Goal: Transaction & Acquisition: Purchase product/service

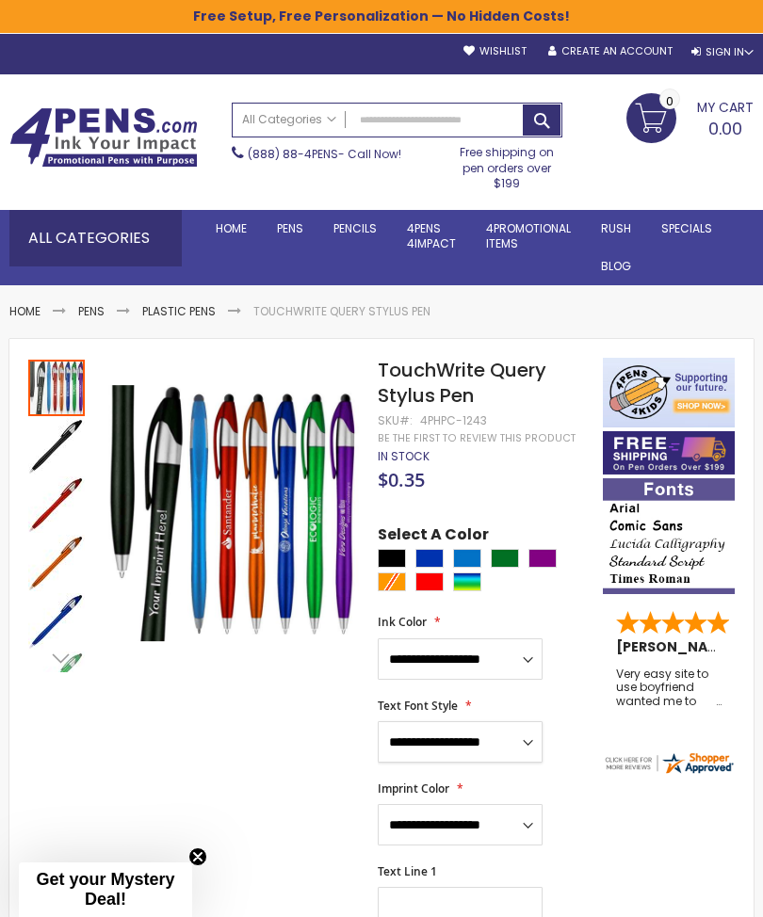
click at [533, 733] on select "**********" at bounding box center [460, 741] width 165 height 41
click at [0, 0] on link "Metal Pens" at bounding box center [0, 0] width 0 height 0
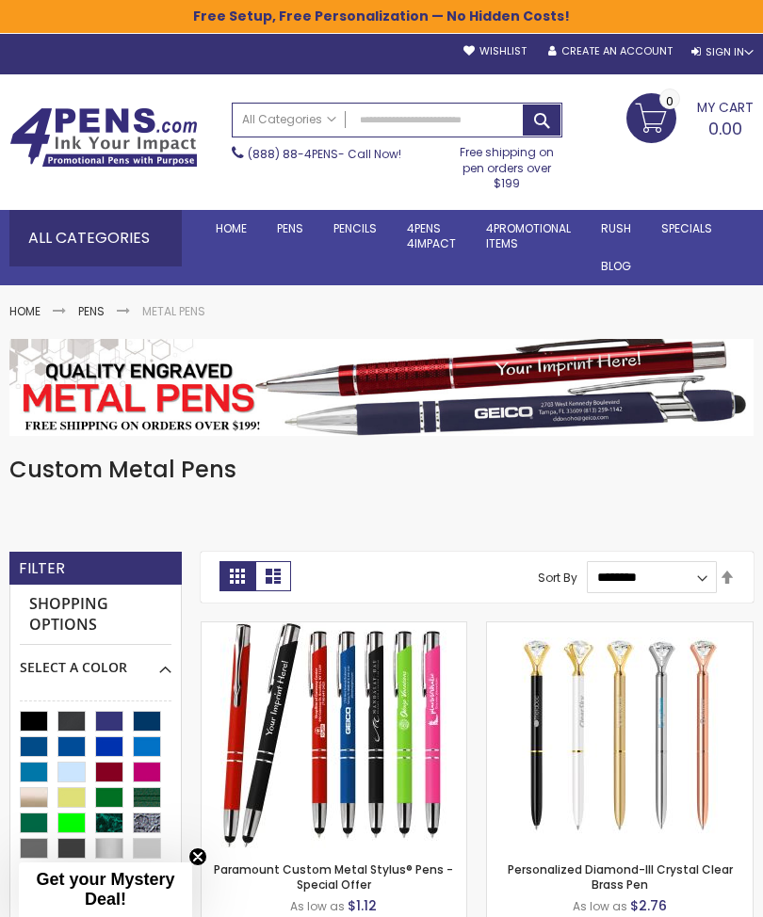
click at [587, 410] on img at bounding box center [381, 388] width 744 height 98
click at [612, 393] on img at bounding box center [381, 388] width 744 height 98
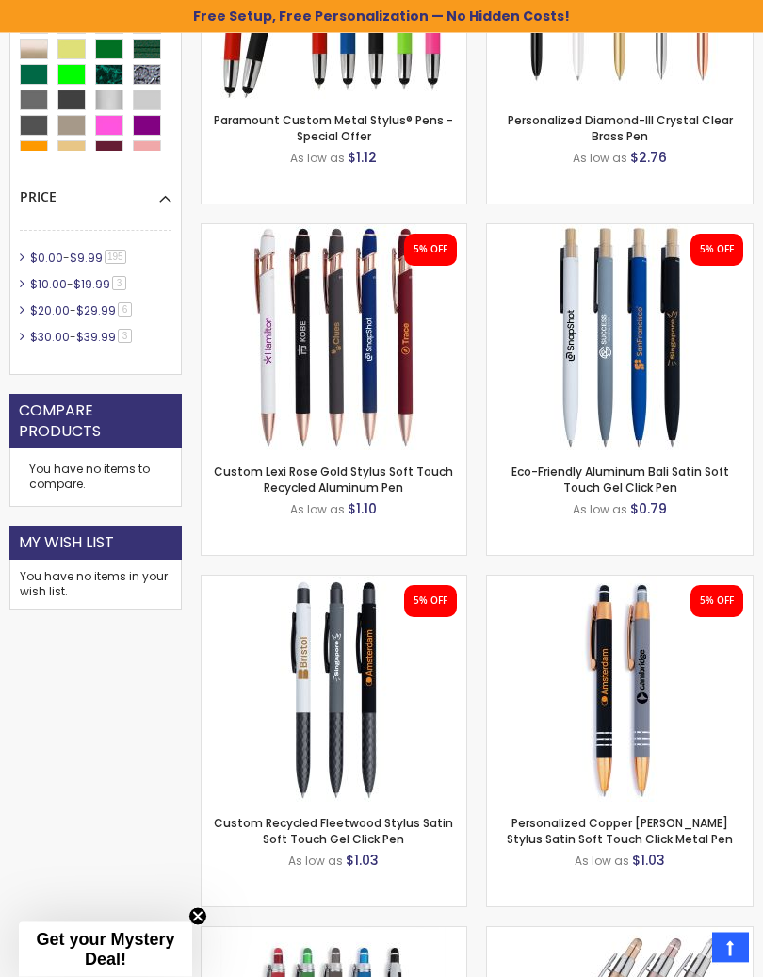
scroll to position [749, 0]
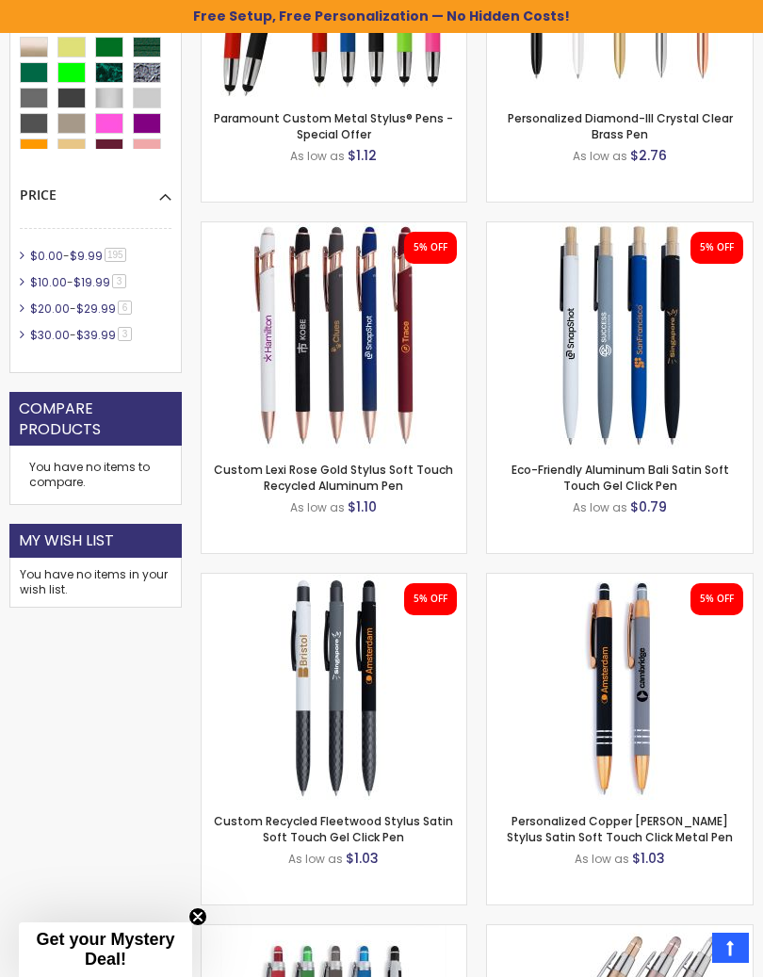
click at [660, 661] on img at bounding box center [620, 687] width 226 height 226
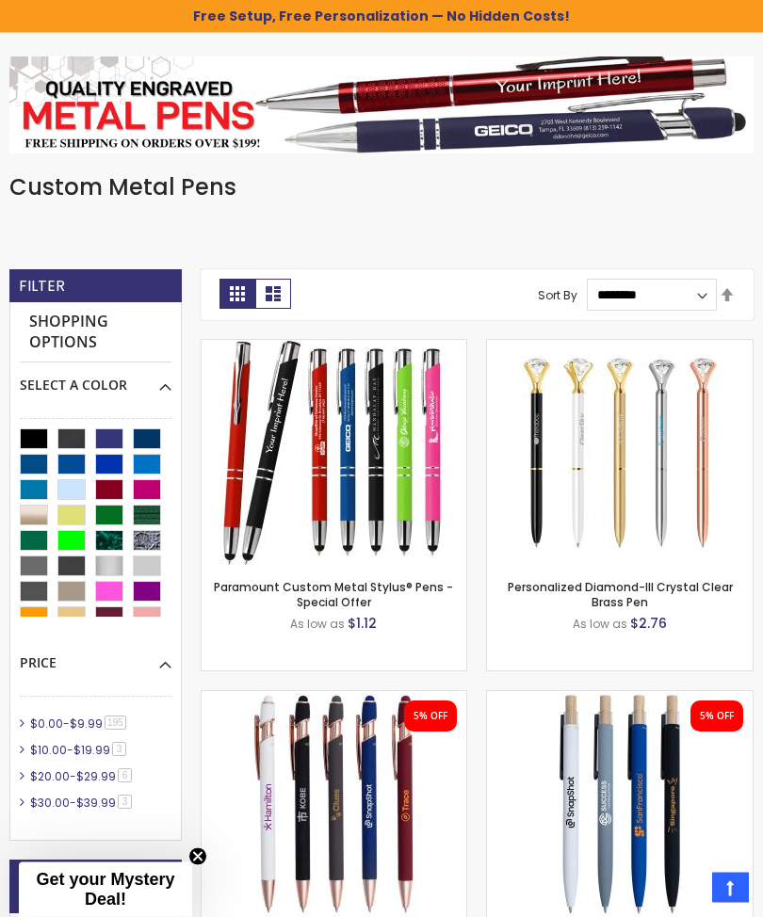
scroll to position [0, 0]
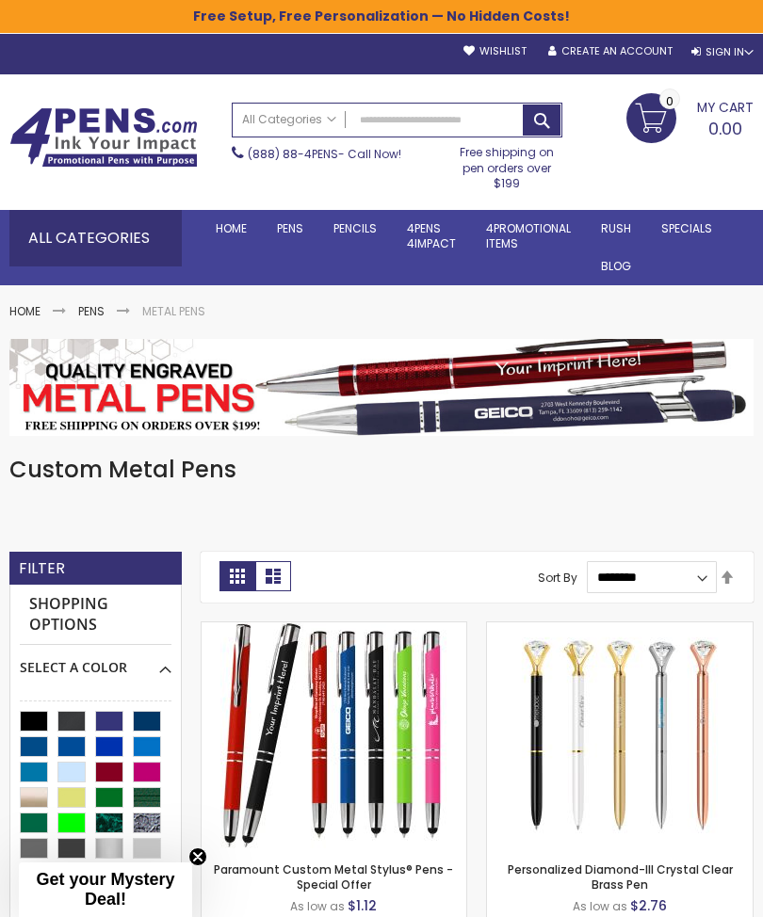
click at [0, 0] on link "All Pens" at bounding box center [0, 0] width 0 height 0
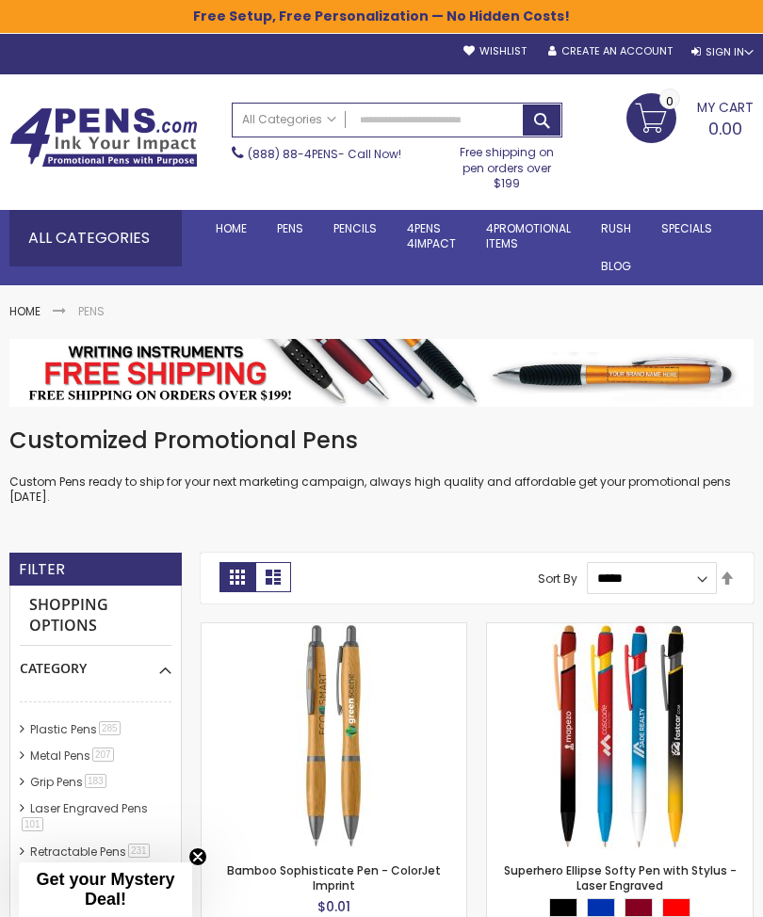
click at [0, 0] on link "Metal Pens" at bounding box center [0, 0] width 0 height 0
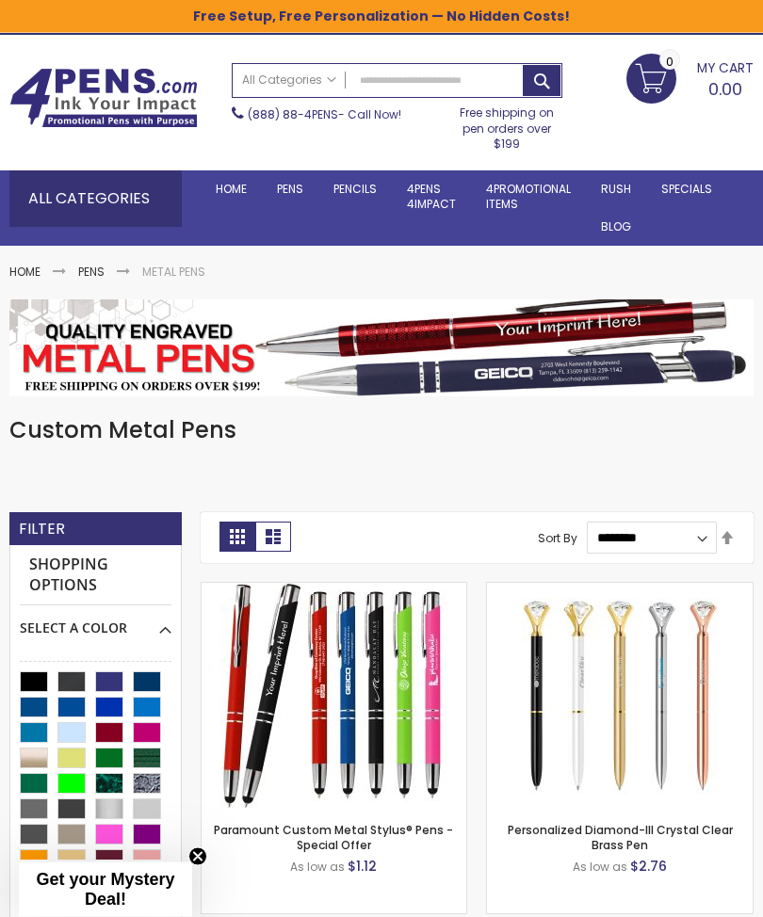
scroll to position [32, 0]
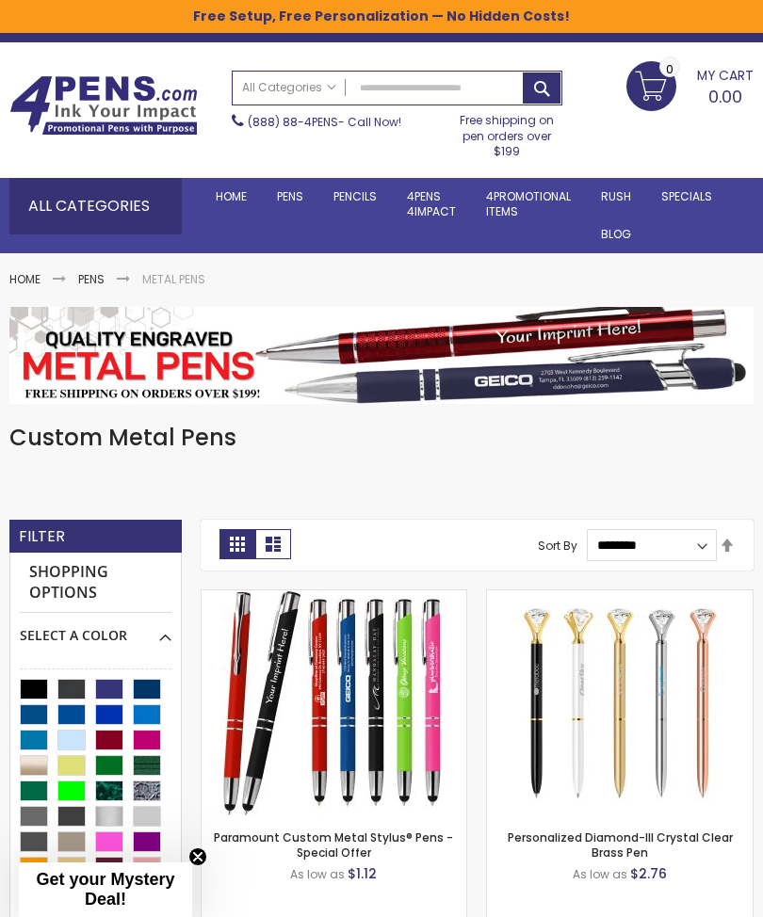
click at [594, 357] on img at bounding box center [381, 356] width 744 height 98
click at [595, 357] on img at bounding box center [381, 356] width 744 height 98
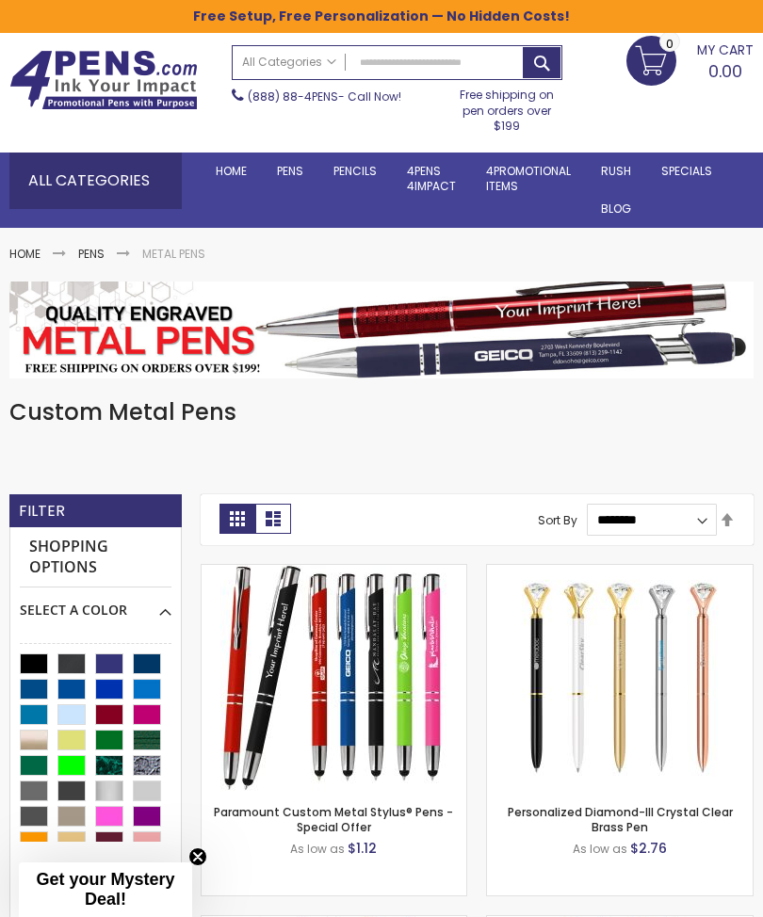
scroll to position [55, 0]
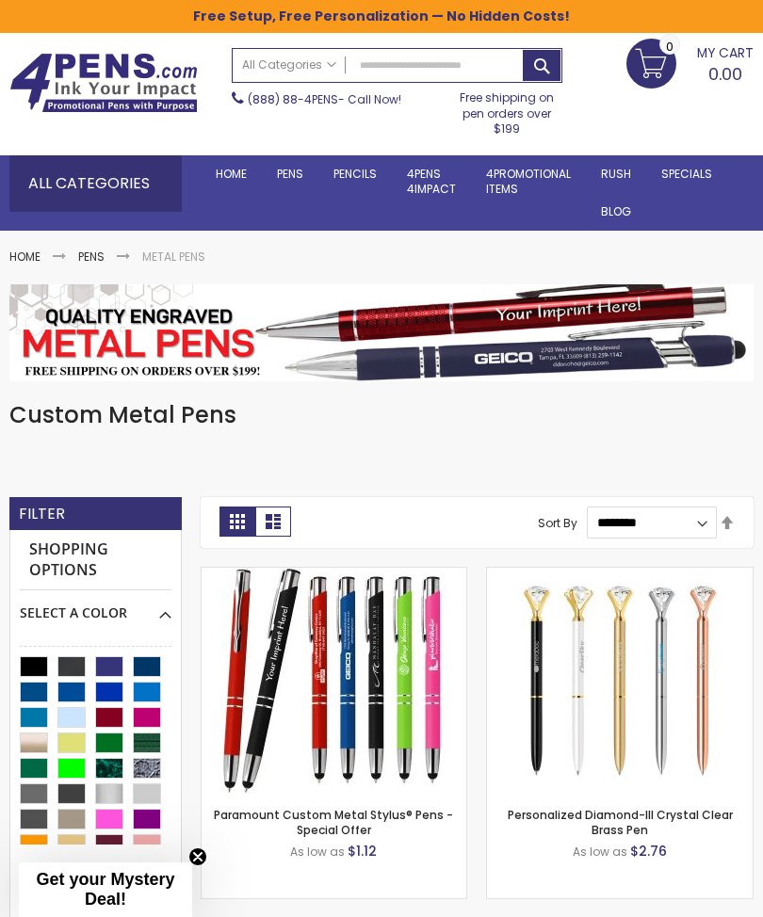
click at [550, 309] on img at bounding box center [381, 333] width 744 height 98
click at [527, 315] on img at bounding box center [381, 333] width 744 height 98
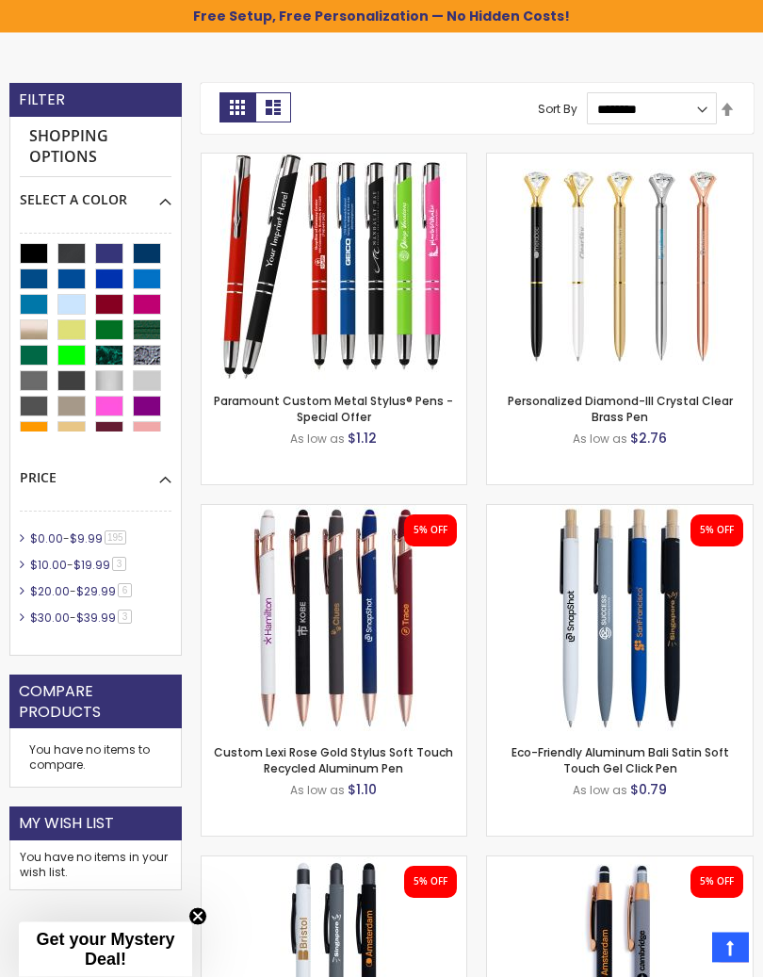
scroll to position [466, 0]
click at [391, 644] on img at bounding box center [333, 618] width 226 height 226
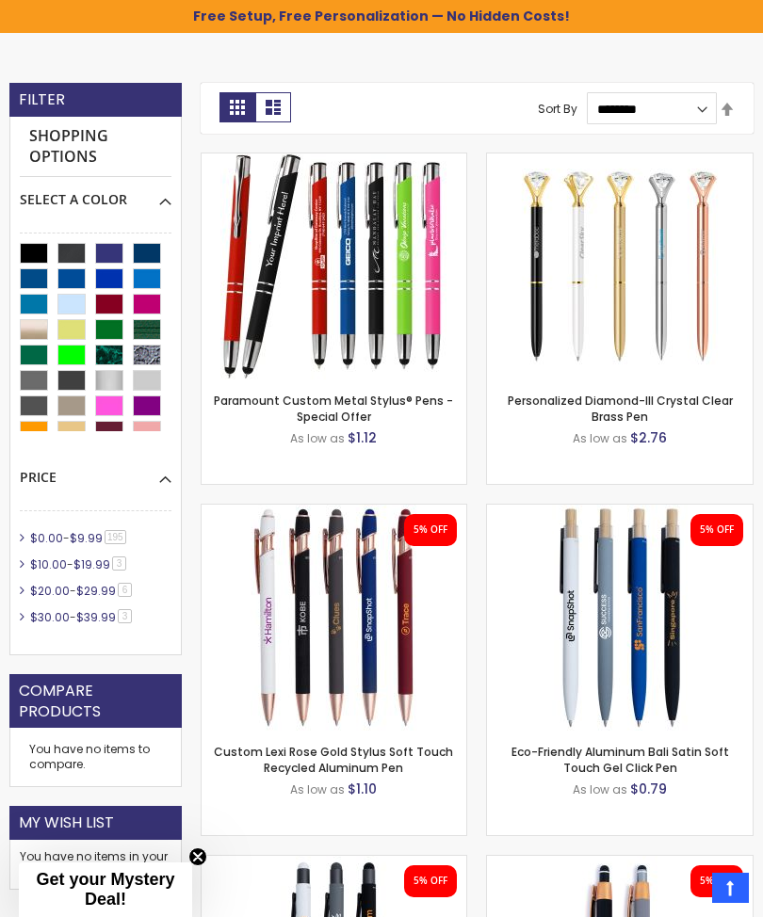
click at [398, 641] on img at bounding box center [333, 618] width 226 height 226
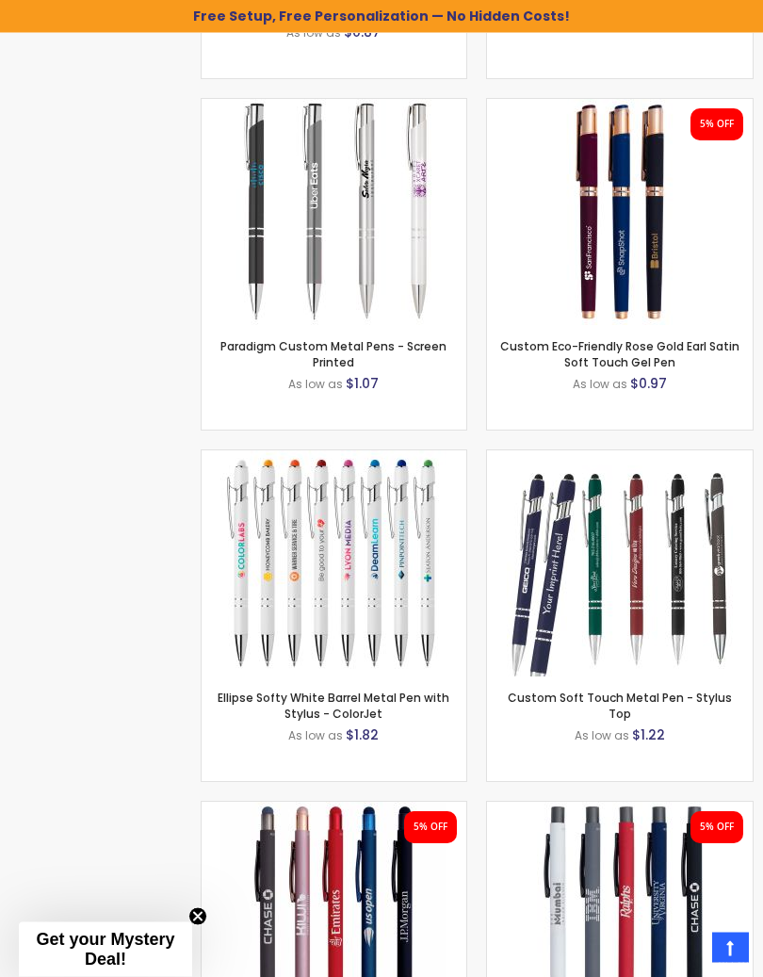
scroll to position [2277, 0]
click at [648, 592] on img at bounding box center [620, 563] width 226 height 226
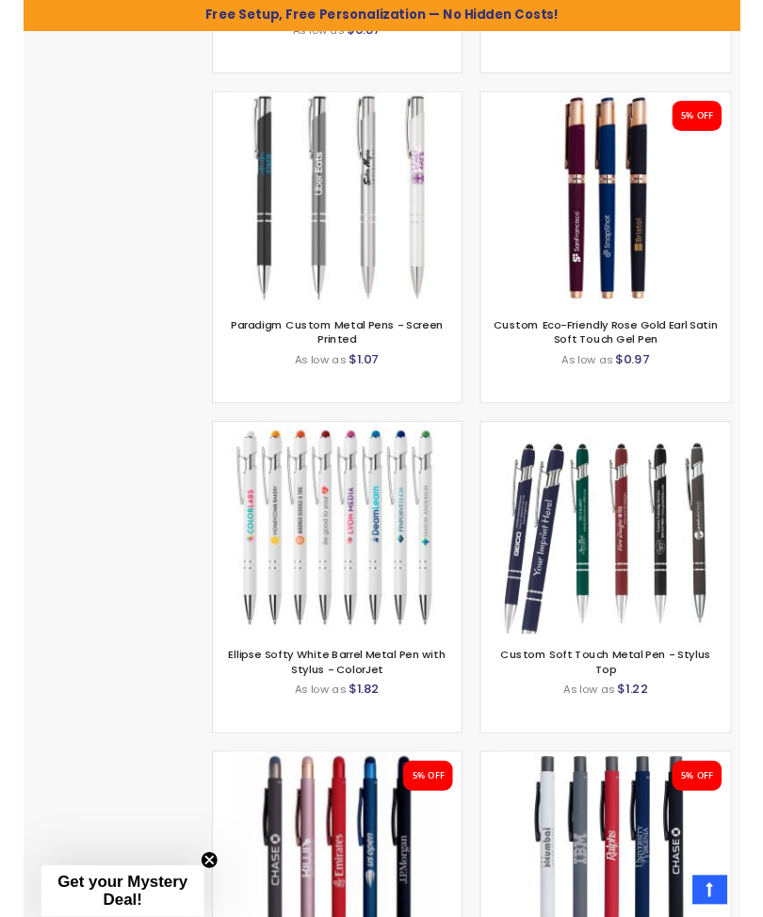
scroll to position [2278, 0]
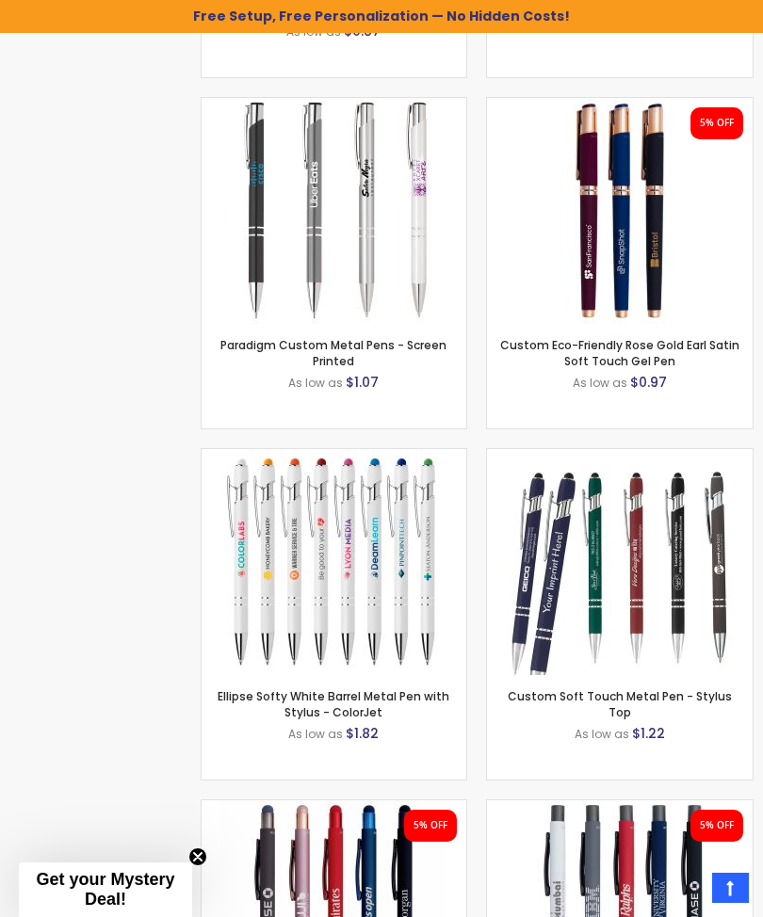
click at [651, 550] on img at bounding box center [620, 562] width 226 height 226
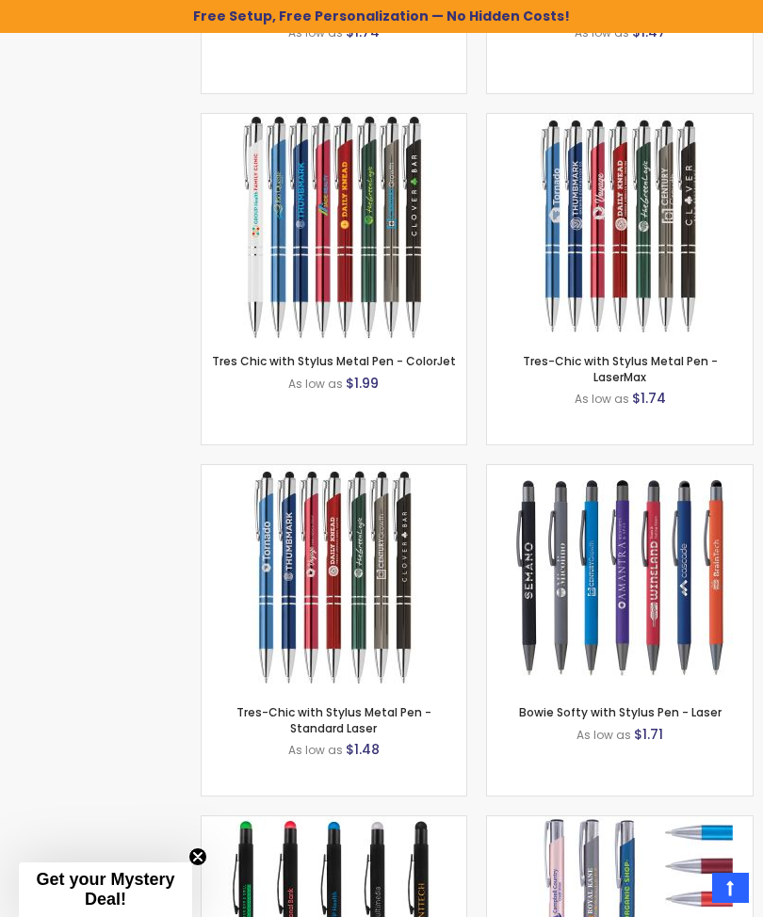
scroll to position [10683, 0]
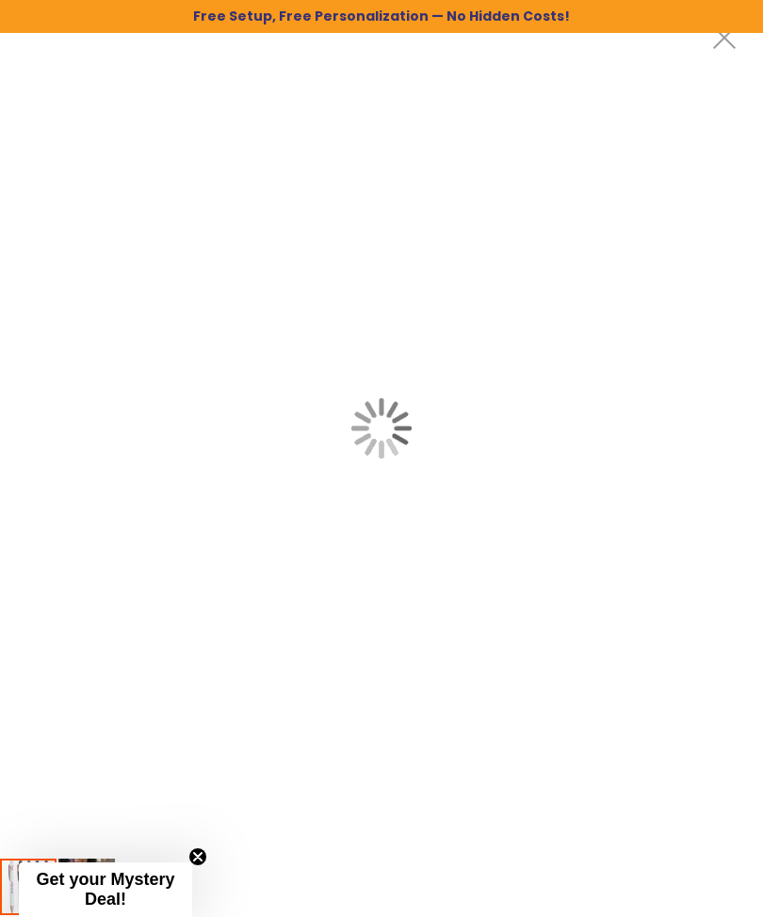
click at [275, 516] on div at bounding box center [381, 428] width 763 height 857
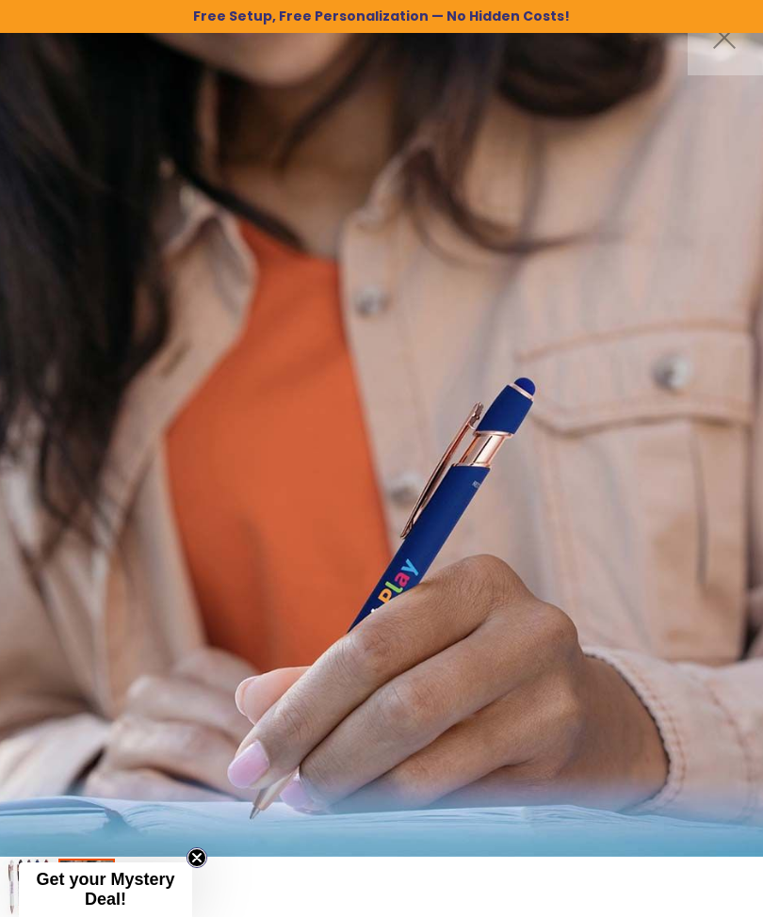
click at [206, 853] on button "Close teaser" at bounding box center [196, 858] width 21 height 21
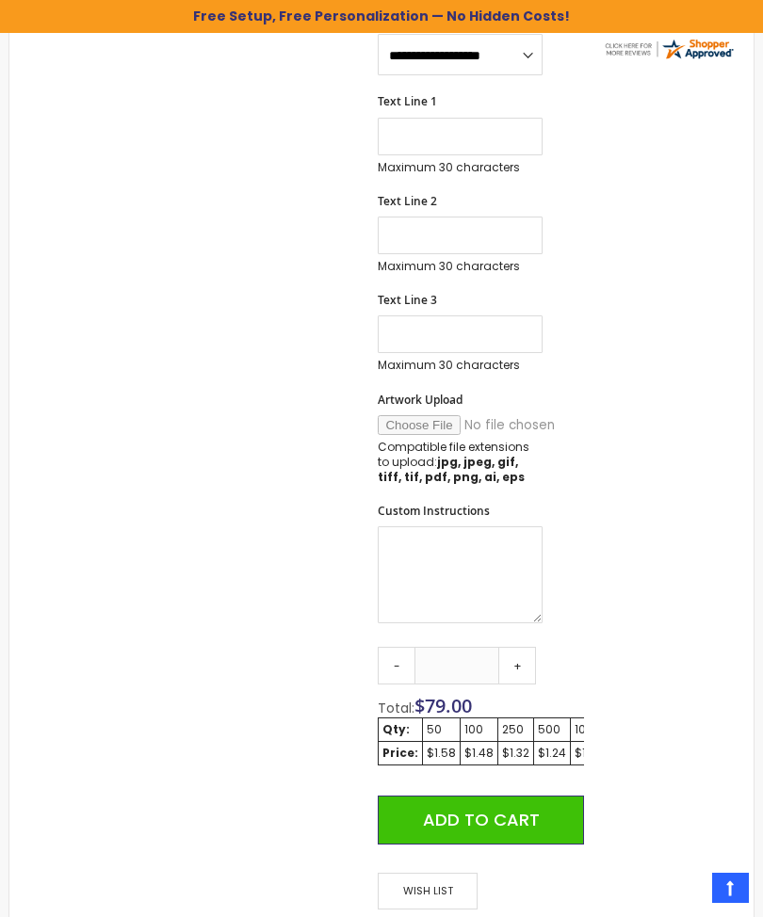
scroll to position [710, 0]
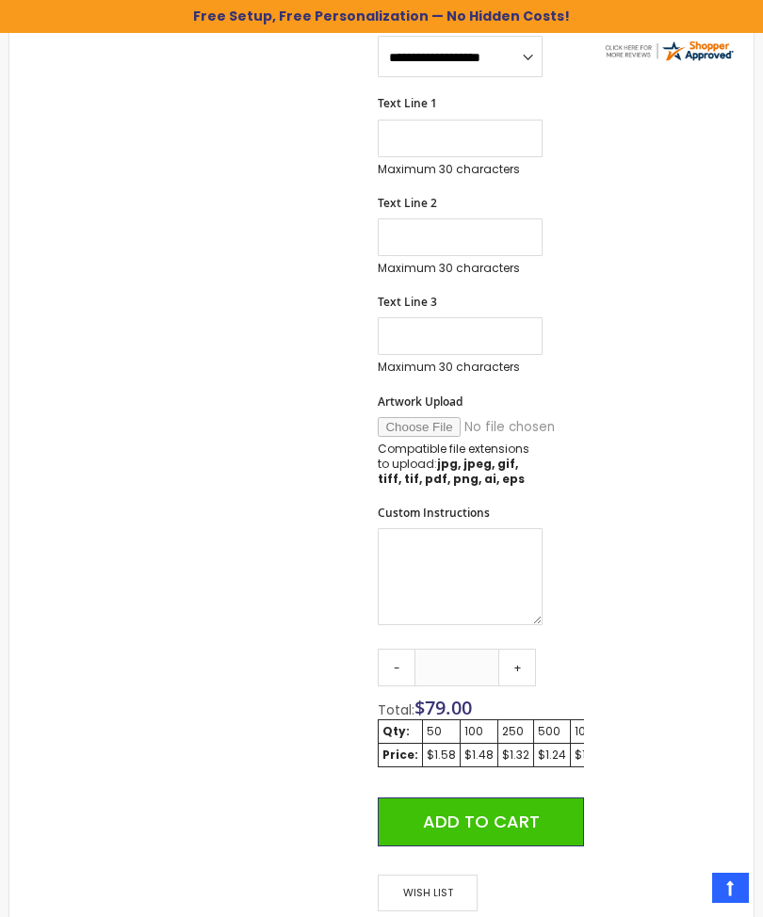
click at [520, 660] on link "+" at bounding box center [517, 668] width 38 height 38
click at [524, 652] on link "+" at bounding box center [517, 668] width 38 height 38
click at [523, 651] on link "+" at bounding box center [517, 668] width 38 height 38
click at [522, 659] on link "+" at bounding box center [517, 668] width 38 height 38
click at [527, 659] on link "+" at bounding box center [517, 668] width 38 height 38
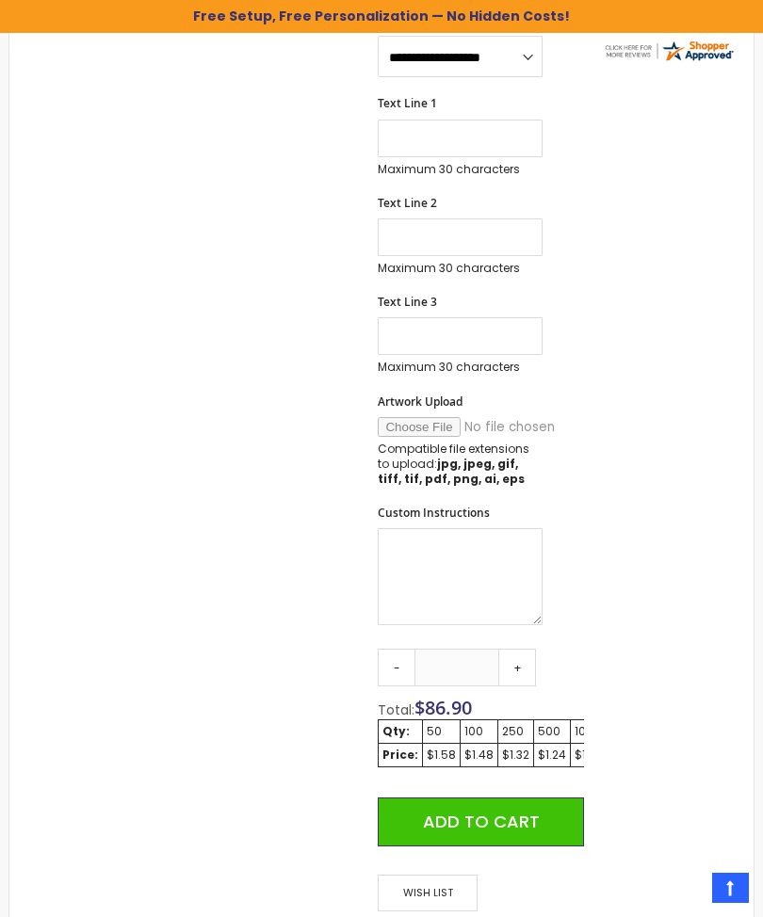
click at [530, 662] on link "+" at bounding box center [517, 668] width 38 height 38
click at [526, 659] on link "+" at bounding box center [517, 668] width 38 height 38
click at [527, 660] on link "+" at bounding box center [517, 668] width 38 height 38
click at [528, 672] on link "+" at bounding box center [517, 668] width 38 height 38
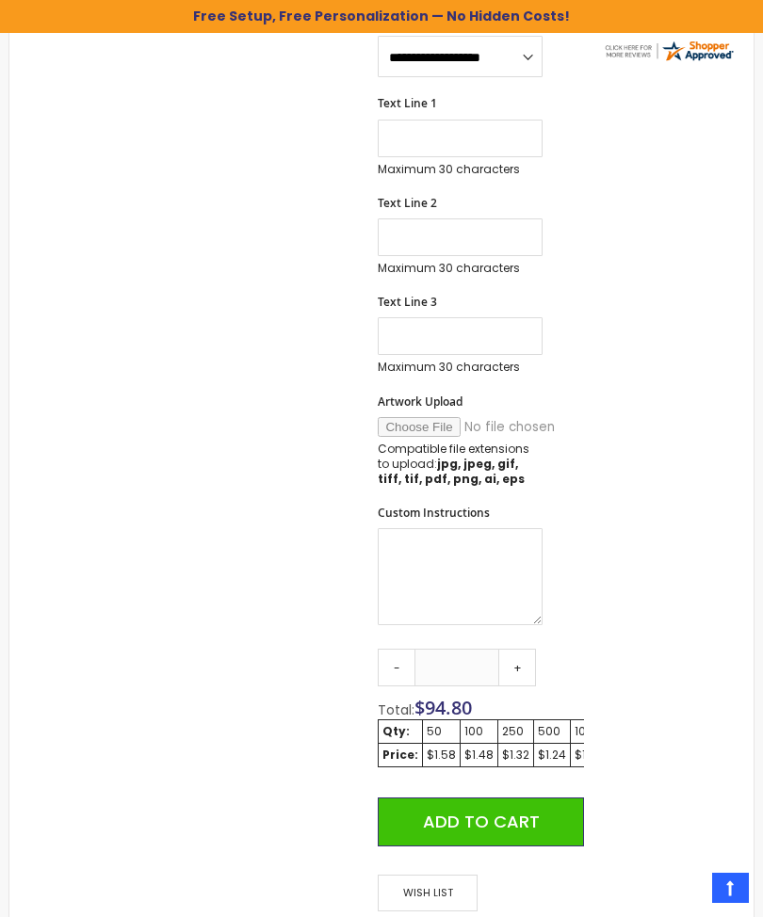
click at [528, 672] on link "+" at bounding box center [517, 668] width 38 height 38
click at [536, 672] on link "+" at bounding box center [517, 668] width 38 height 38
click at [539, 673] on div "Qty - ** + Total: $ 96.38 Qty: 50 100 250 500 1000 2500 Price: $1.58 $1.48 $1.3…" at bounding box center [480, 755] width 205 height 213
click at [535, 664] on link "+" at bounding box center [517, 668] width 38 height 38
click at [534, 665] on link "+" at bounding box center [517, 668] width 38 height 38
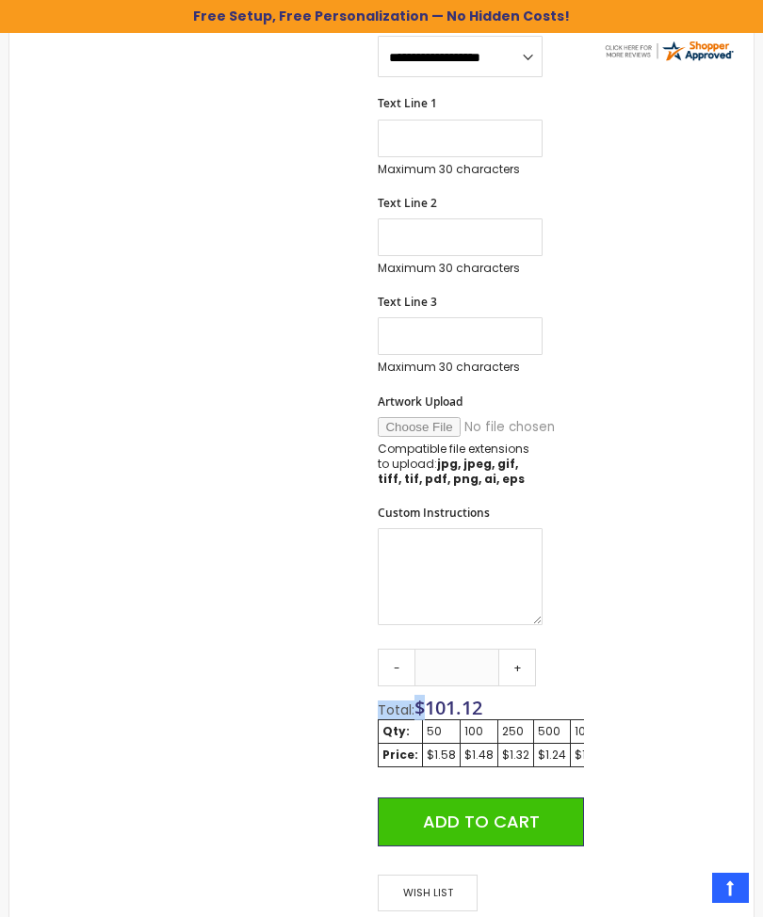
click at [700, 534] on div "Skip to the end of the images gallery 5% OFF Skip to the beginning of the image…" at bounding box center [381, 482] width 725 height 1674
click at [401, 663] on link "-" at bounding box center [397, 668] width 38 height 38
click at [403, 657] on link "-" at bounding box center [397, 668] width 38 height 38
click at [400, 655] on link "-" at bounding box center [397, 668] width 38 height 38
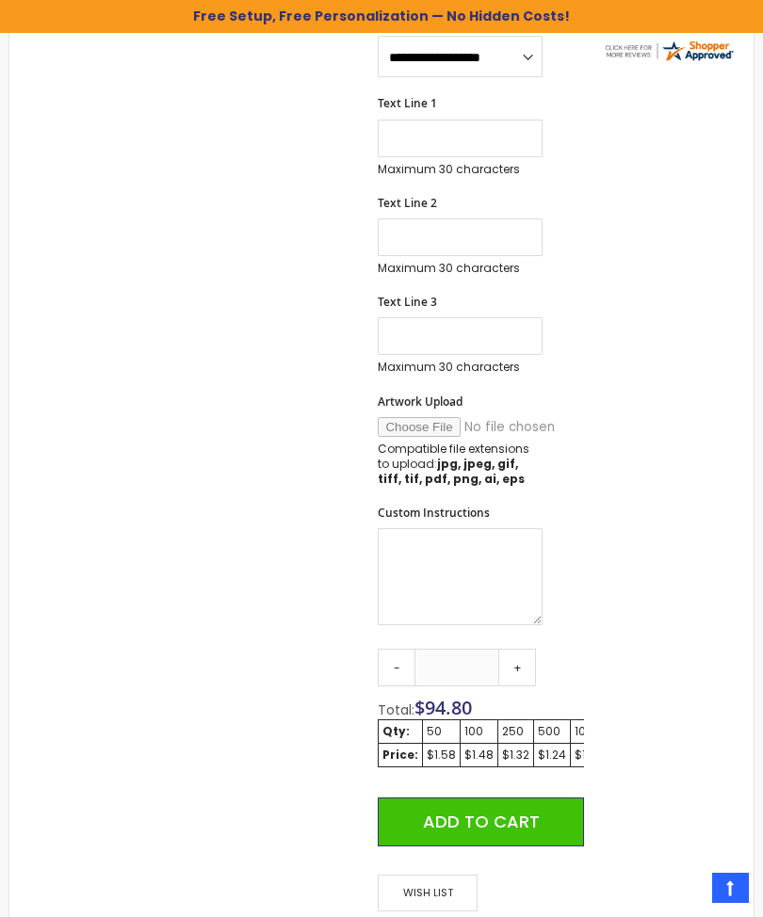
click at [402, 654] on link "-" at bounding box center [397, 668] width 38 height 38
click at [397, 651] on link "-" at bounding box center [397, 668] width 38 height 38
click at [389, 649] on link "-" at bounding box center [397, 668] width 38 height 38
click at [391, 651] on link "-" at bounding box center [397, 668] width 38 height 38
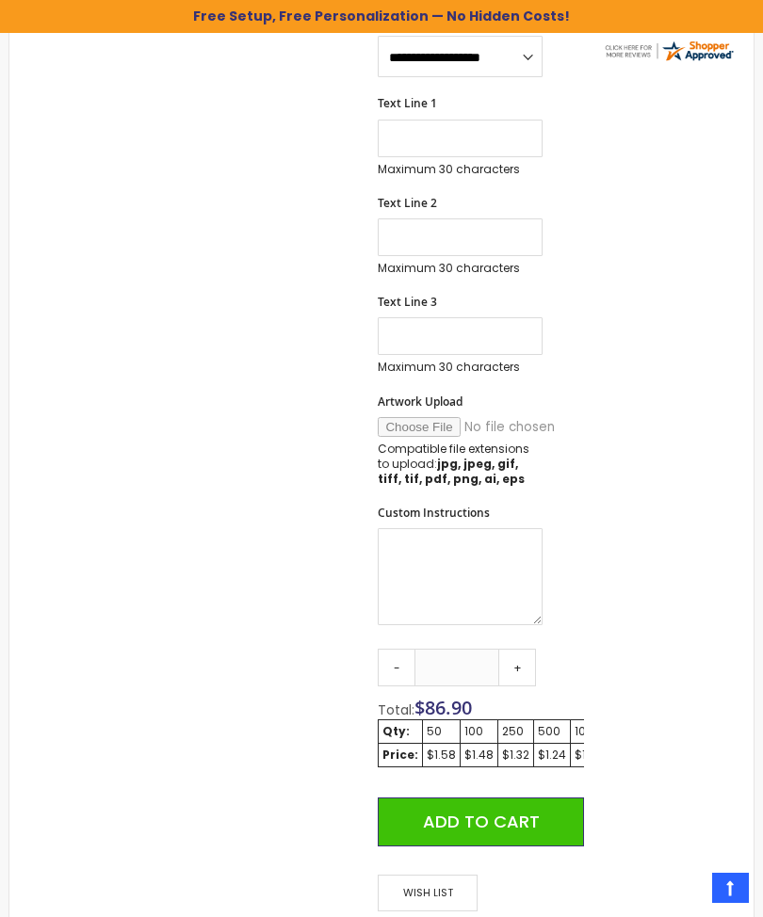
click at [397, 654] on link "-" at bounding box center [397, 668] width 38 height 38
click at [401, 649] on link "-" at bounding box center [397, 668] width 38 height 38
click at [404, 649] on link "-" at bounding box center [397, 668] width 38 height 38
click at [396, 649] on link "-" at bounding box center [397, 668] width 38 height 38
click at [391, 639] on form "**********" at bounding box center [480, 386] width 205 height 1049
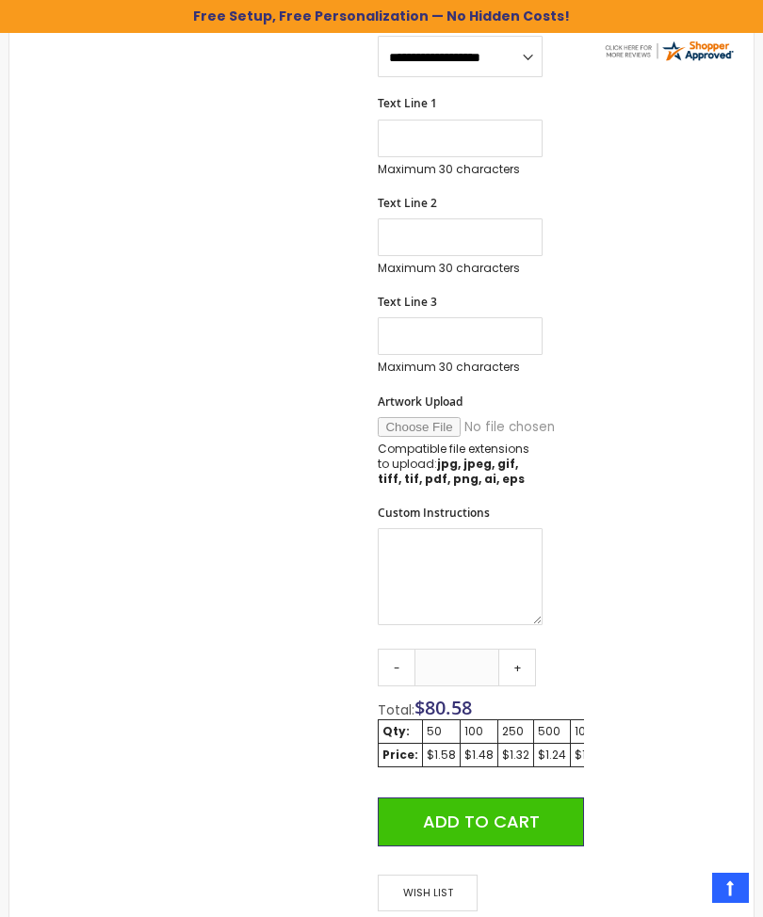
click at [402, 649] on link "-" at bounding box center [397, 668] width 38 height 38
type input "**"
click at [402, 649] on link "-" at bounding box center [397, 668] width 38 height 38
click at [397, 649] on link "-" at bounding box center [397, 668] width 38 height 38
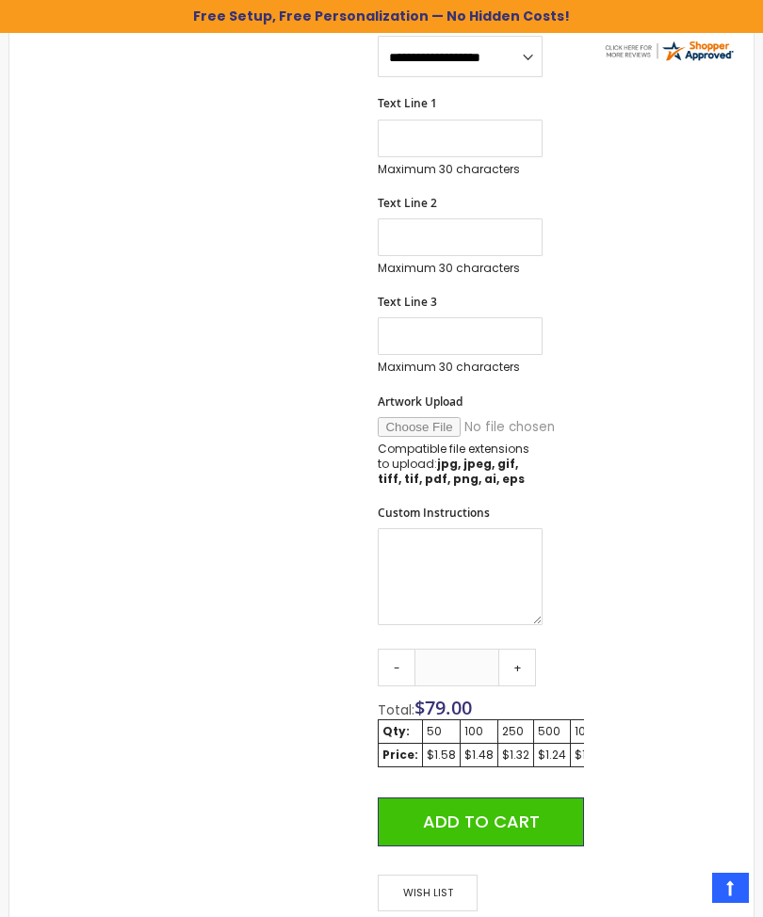
click at [400, 649] on link "-" at bounding box center [397, 668] width 38 height 38
click at [407, 657] on link "-" at bounding box center [397, 668] width 38 height 38
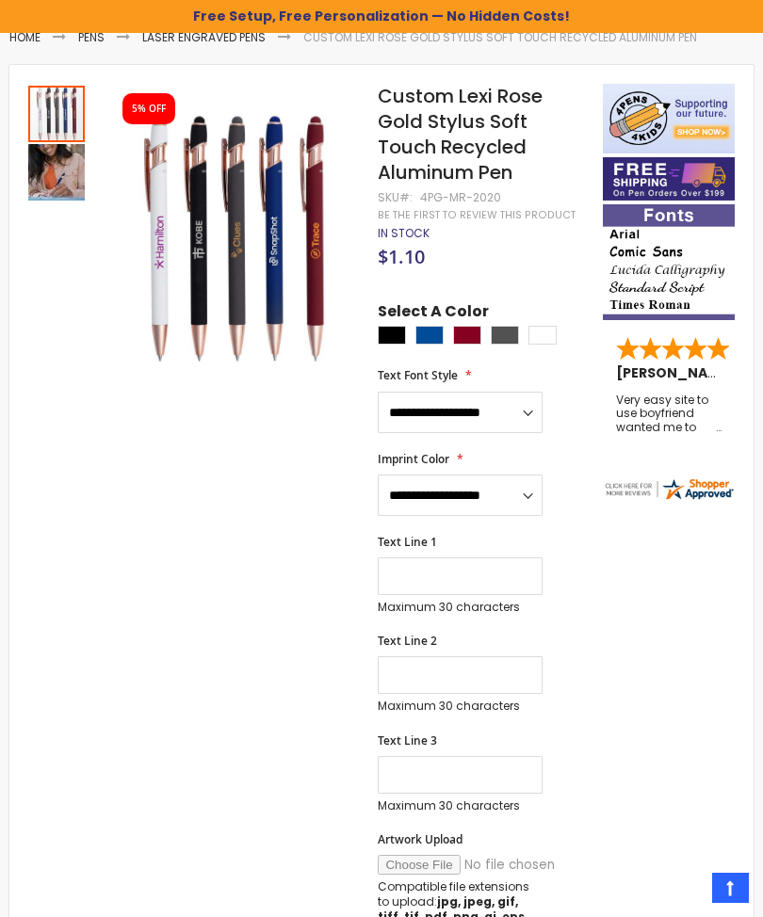
scroll to position [272, 0]
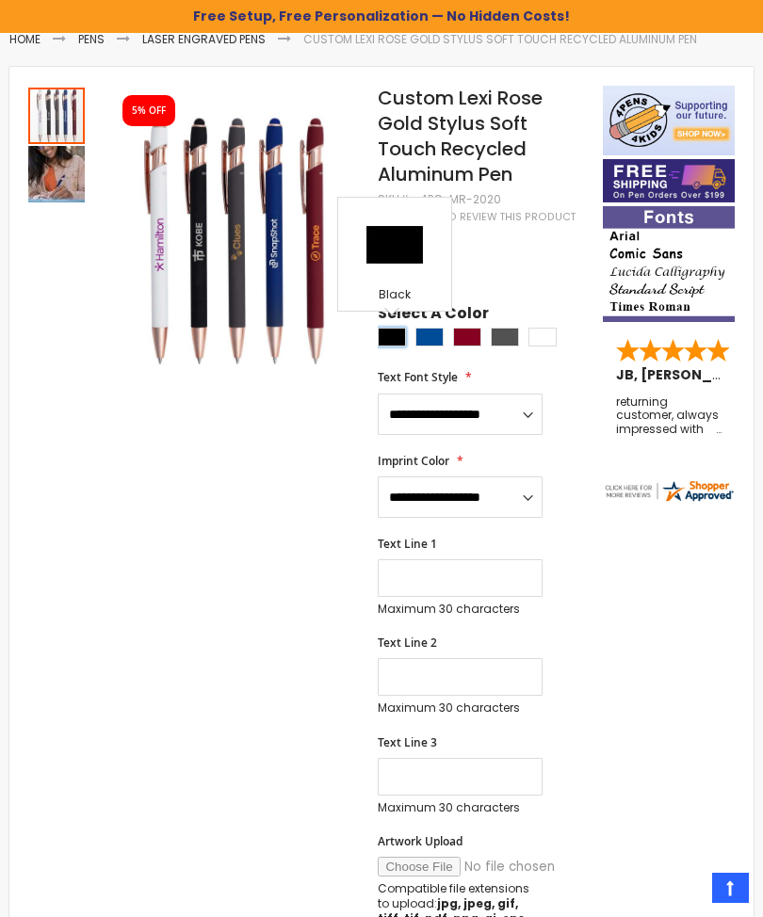
click at [402, 336] on div "Black" at bounding box center [392, 337] width 28 height 19
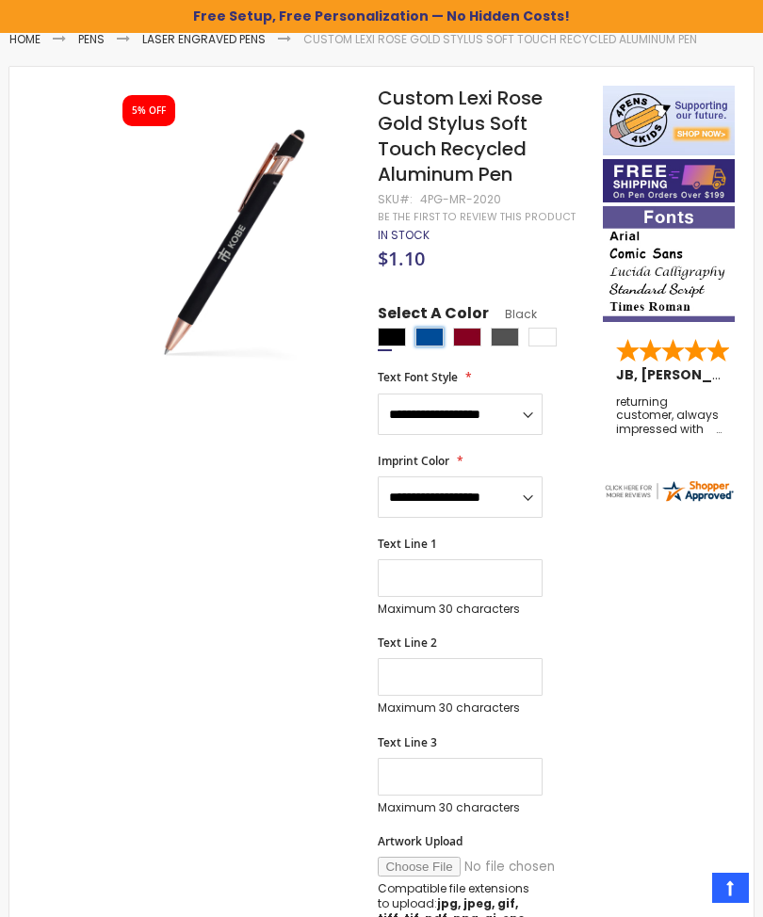
click at [434, 342] on div "Dark Blue" at bounding box center [429, 337] width 28 height 19
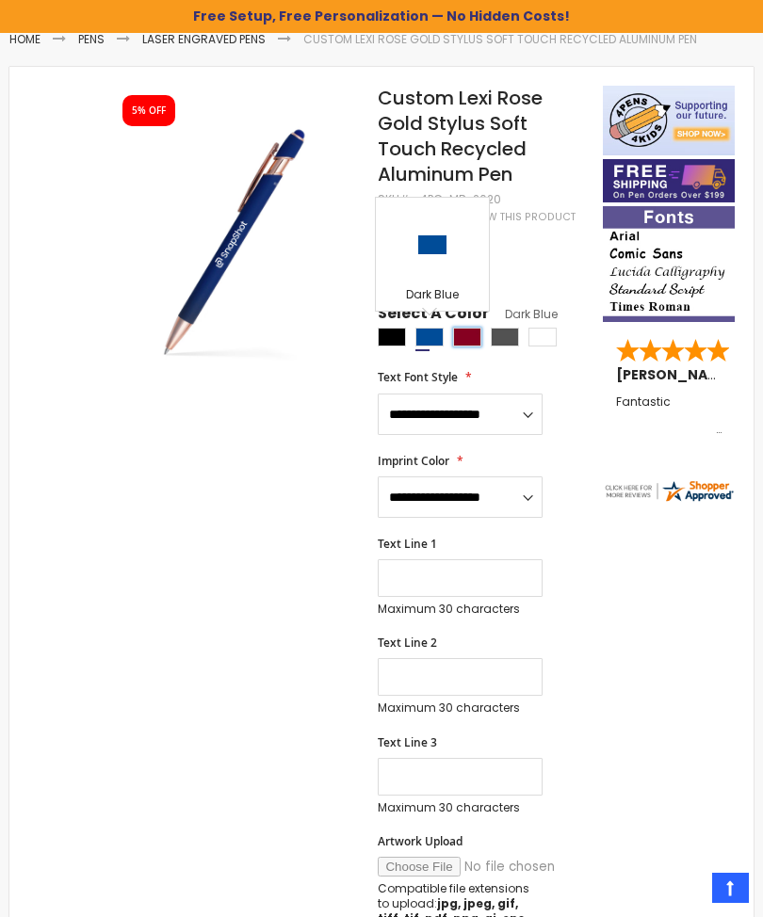
click at [475, 341] on div "Burgundy" at bounding box center [467, 337] width 28 height 19
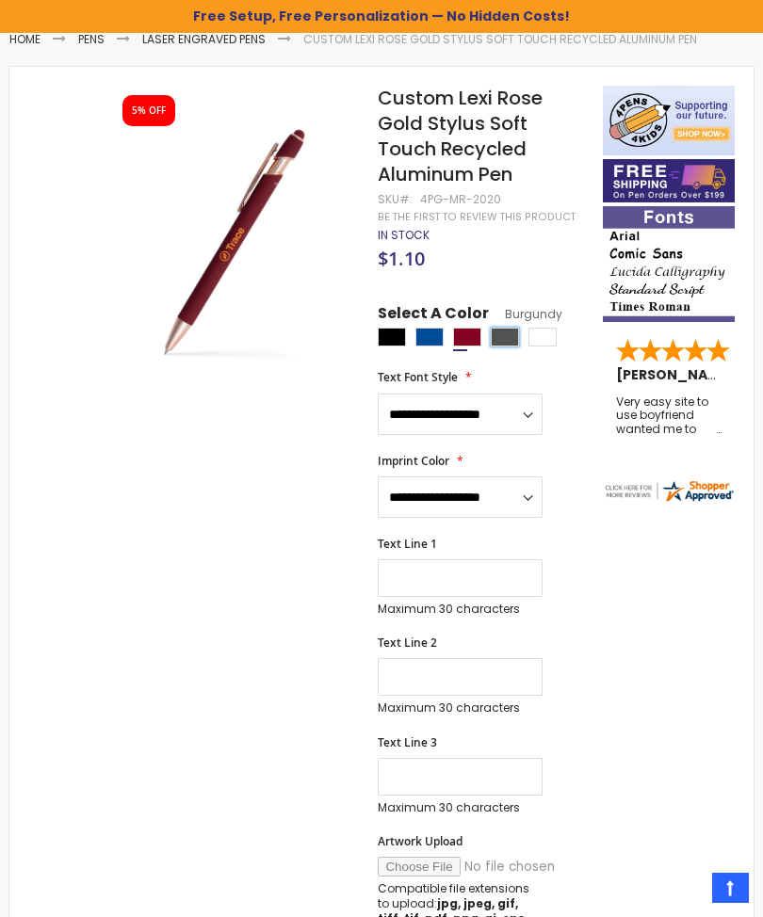
click at [506, 333] on div "Gunmetal" at bounding box center [505, 337] width 28 height 19
type input "****"
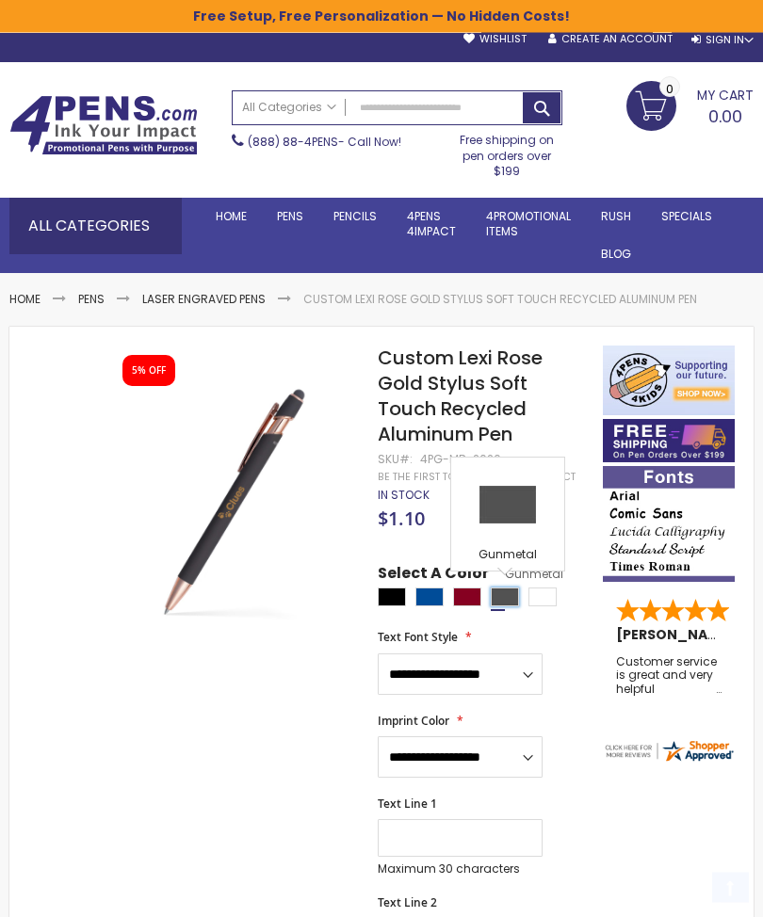
scroll to position [0, 0]
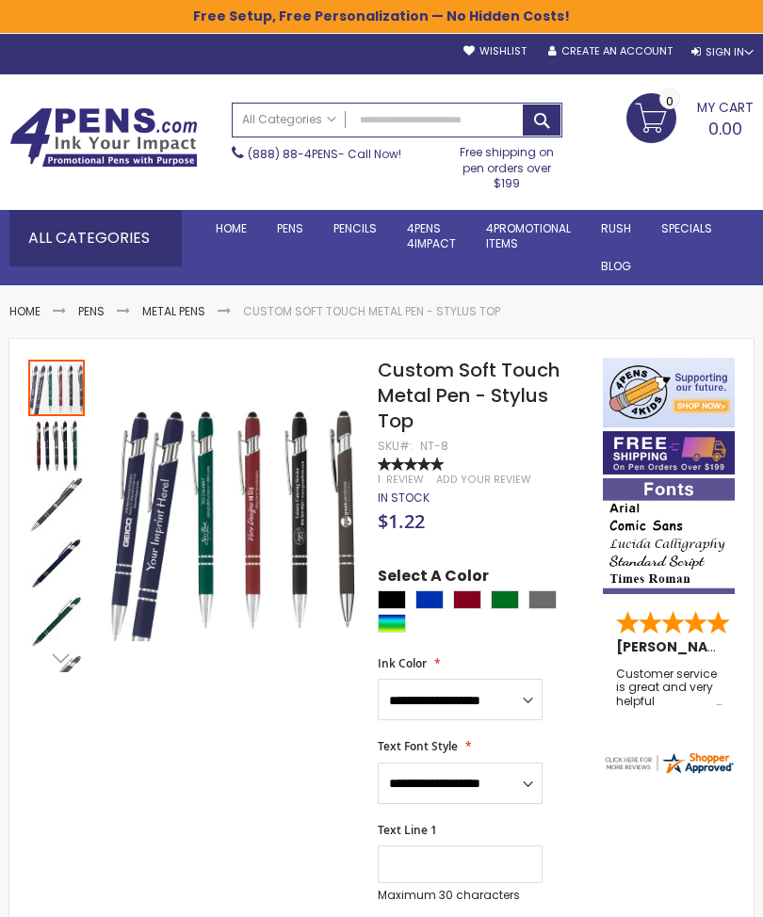
click at [74, 444] on img "Custom Soft Touch Metal Pen - Stylus Top" at bounding box center [56, 446] width 57 height 57
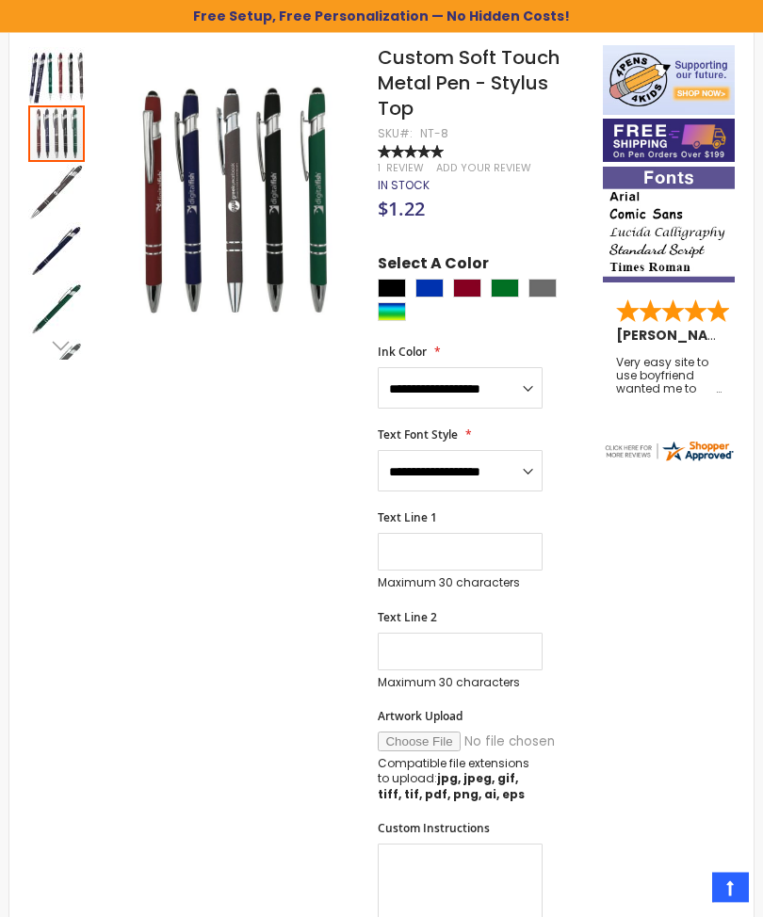
scroll to position [310, 0]
click at [508, 282] on div "Green" at bounding box center [505, 288] width 28 height 19
type input "****"
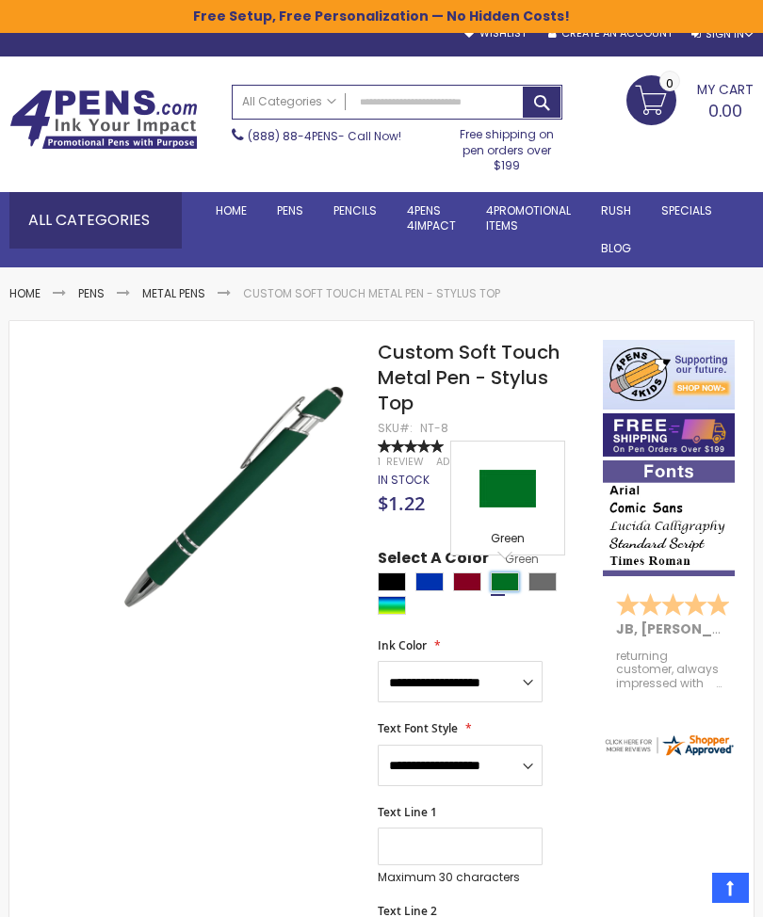
scroll to position [0, 0]
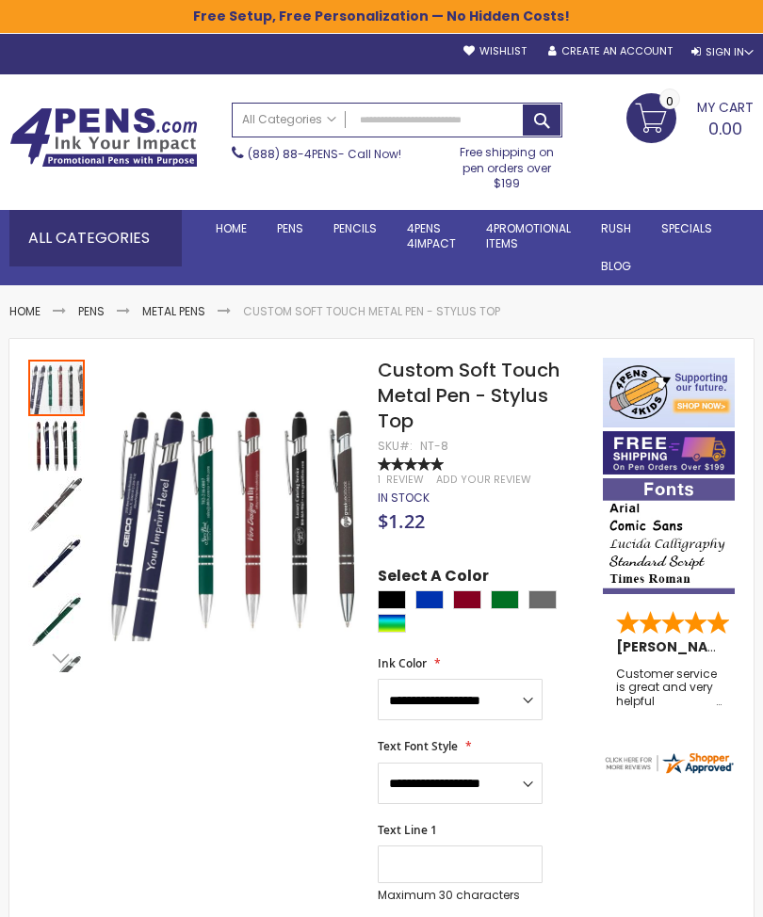
click at [423, 464] on span "100 % of 100" at bounding box center [411, 464] width 66 height 13
click at [487, 484] on link "Add Your Review" at bounding box center [483, 480] width 95 height 14
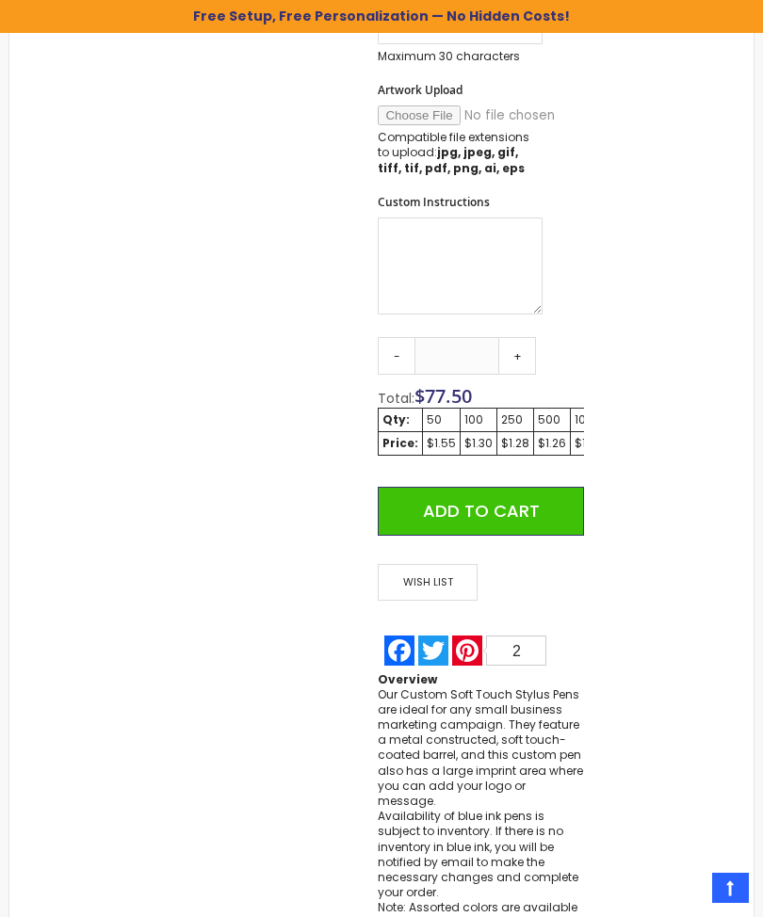
scroll to position [935, 0]
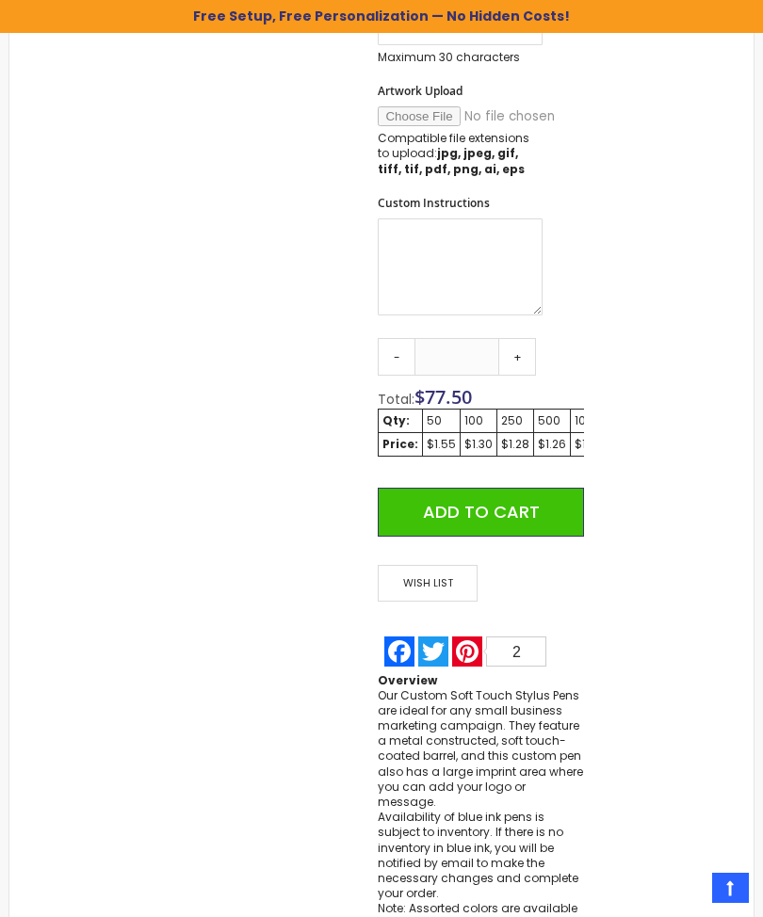
click at [521, 353] on link "+" at bounding box center [517, 357] width 38 height 38
click at [523, 352] on link "+" at bounding box center [517, 357] width 38 height 38
click at [525, 357] on link "+" at bounding box center [517, 357] width 38 height 38
click at [524, 357] on link "+" at bounding box center [517, 357] width 38 height 38
click at [527, 360] on link "+" at bounding box center [517, 357] width 38 height 38
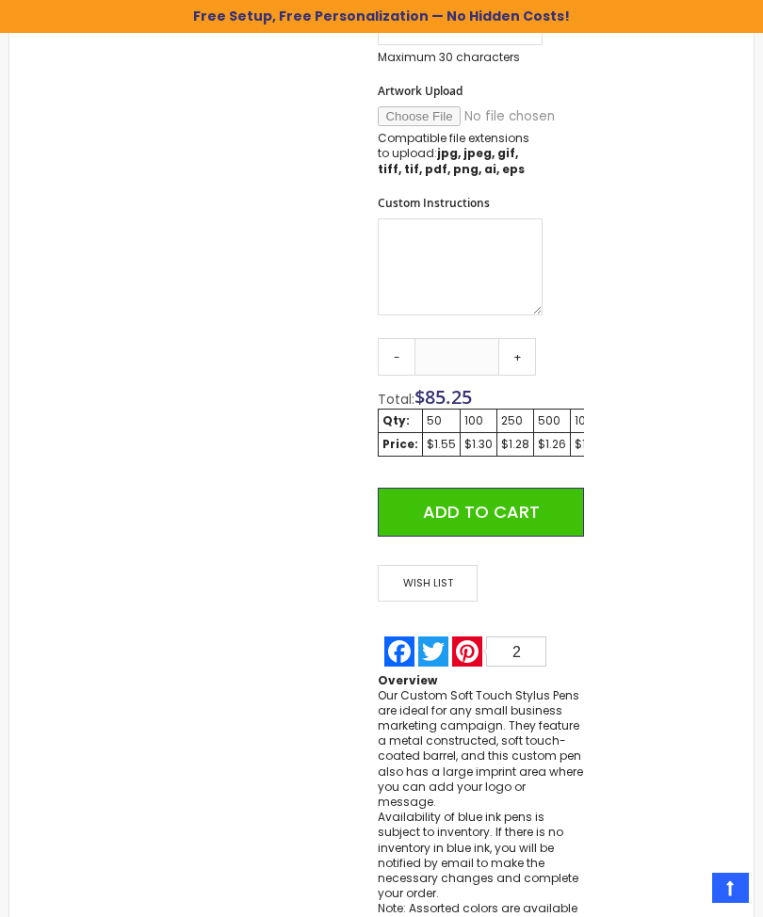
click at [526, 359] on link "+" at bounding box center [517, 357] width 38 height 38
click at [524, 353] on link "+" at bounding box center [517, 357] width 38 height 38
click at [524, 352] on link "+" at bounding box center [517, 357] width 38 height 38
click at [522, 358] on link "+" at bounding box center [517, 357] width 38 height 38
click at [524, 357] on link "+" at bounding box center [517, 357] width 38 height 38
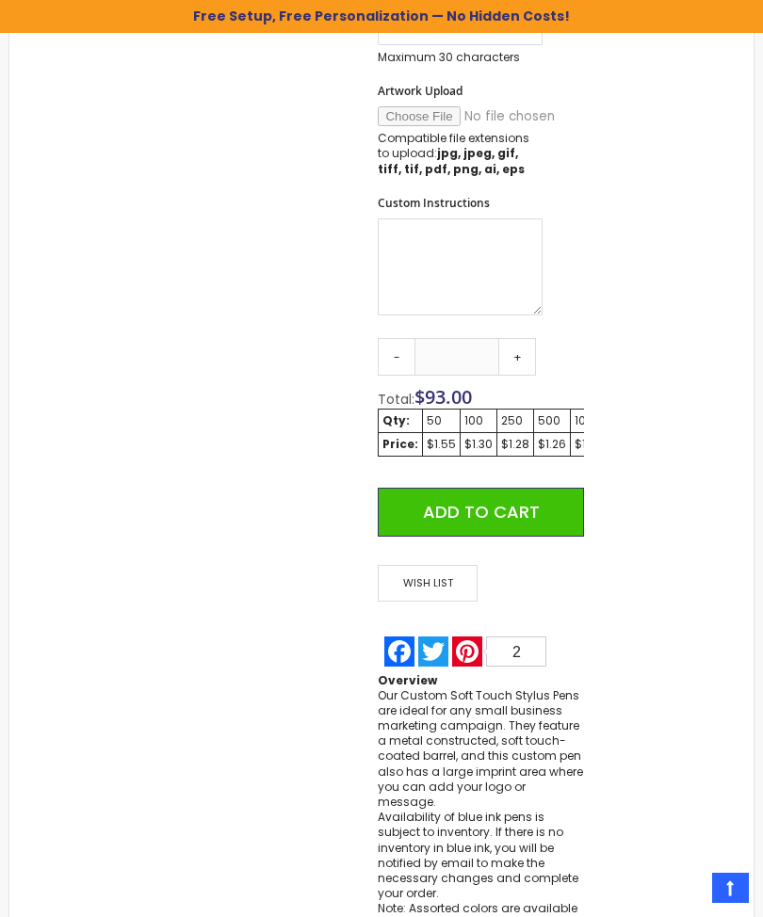
click at [525, 365] on link "+" at bounding box center [517, 357] width 38 height 38
click at [527, 355] on link "+" at bounding box center [517, 357] width 38 height 38
click at [526, 354] on link "+" at bounding box center [517, 357] width 38 height 38
click at [512, 355] on link "+" at bounding box center [517, 357] width 38 height 38
click at [513, 355] on link "+" at bounding box center [517, 357] width 38 height 38
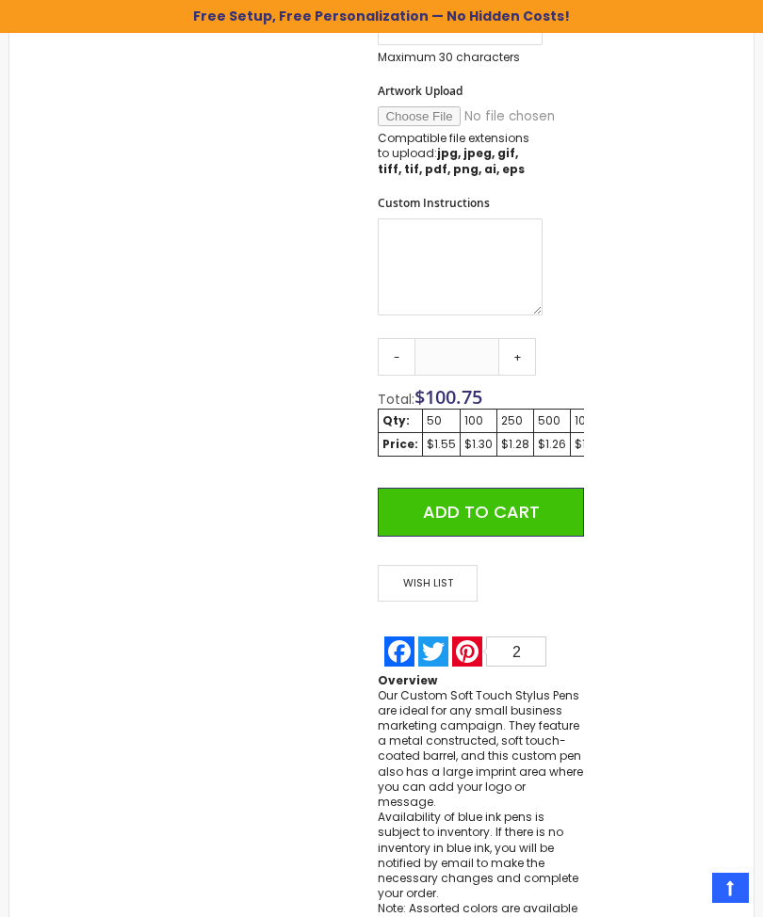
click at [512, 352] on link "+" at bounding box center [517, 357] width 38 height 38
click at [514, 354] on link "+" at bounding box center [517, 357] width 38 height 38
click at [513, 350] on link "+" at bounding box center [517, 357] width 38 height 38
click at [514, 360] on link "+" at bounding box center [517, 357] width 38 height 38
click at [520, 368] on link "+" at bounding box center [517, 357] width 38 height 38
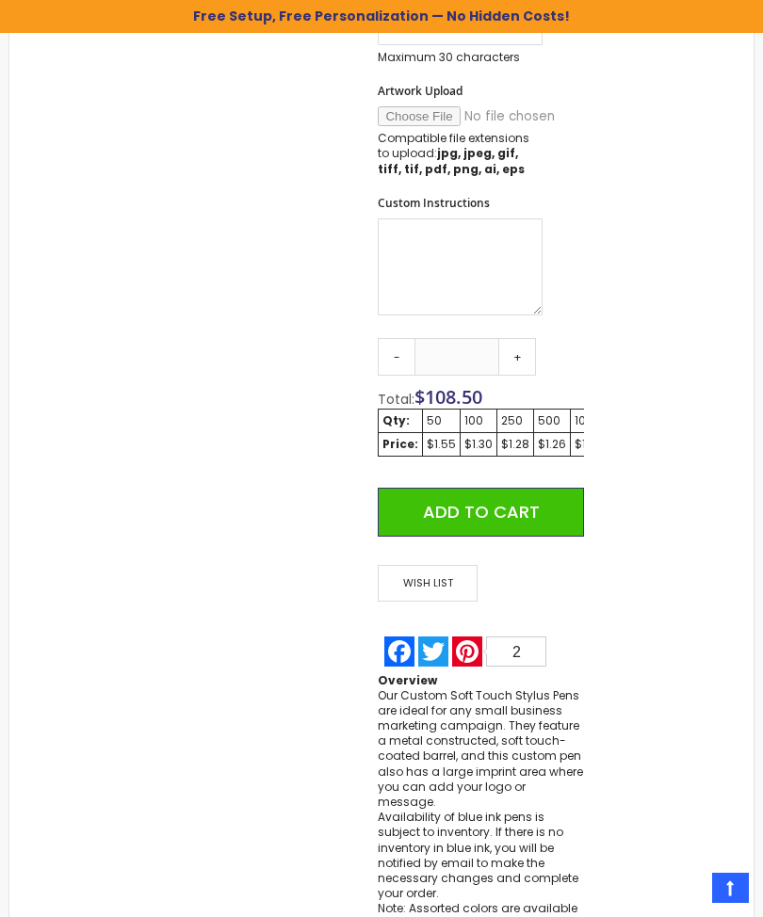
click at [531, 350] on link "+" at bounding box center [517, 357] width 38 height 38
click at [530, 350] on link "+" at bounding box center [517, 357] width 38 height 38
click at [518, 344] on link "+" at bounding box center [517, 357] width 38 height 38
click at [520, 340] on link "+" at bounding box center [517, 357] width 38 height 38
click at [523, 342] on link "+" at bounding box center [517, 357] width 38 height 38
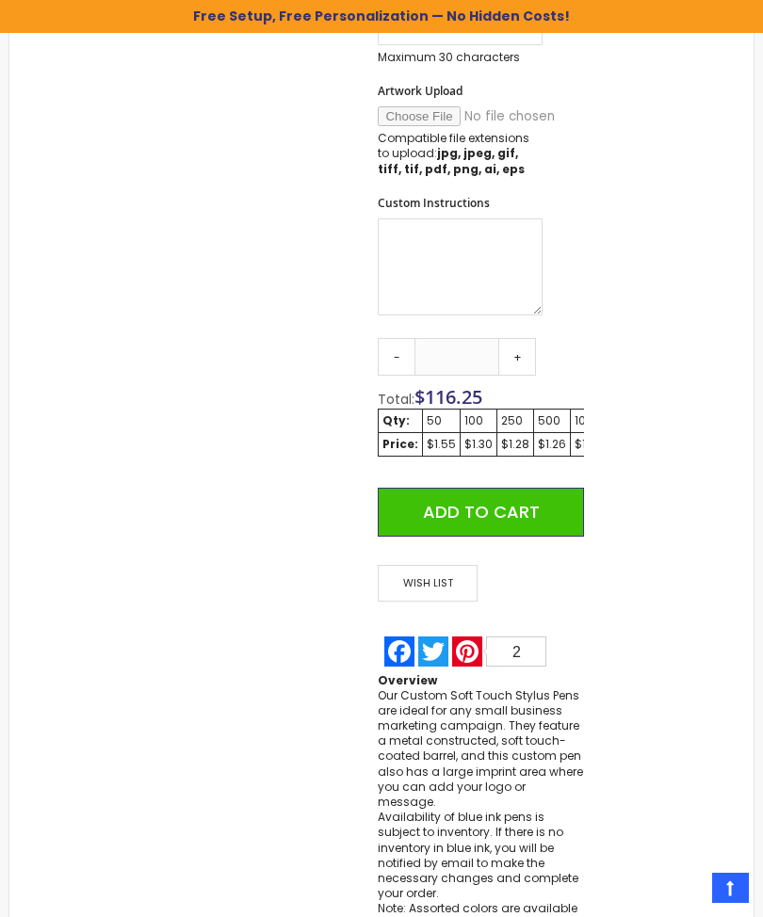
click at [524, 350] on link "+" at bounding box center [517, 357] width 38 height 38
click at [525, 347] on link "+" at bounding box center [517, 357] width 38 height 38
click at [513, 361] on link "+" at bounding box center [517, 357] width 38 height 38
click at [513, 360] on link "+" at bounding box center [517, 357] width 38 height 38
click at [407, 354] on link "-" at bounding box center [397, 357] width 38 height 38
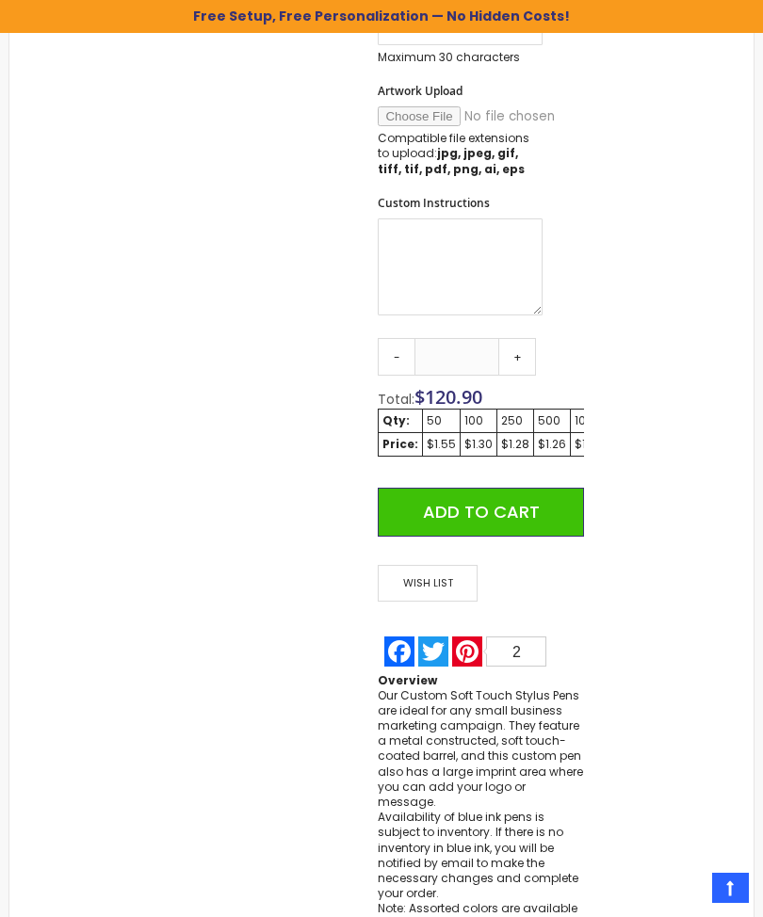
click at [404, 343] on link "-" at bounding box center [397, 357] width 38 height 38
click at [399, 342] on link "-" at bounding box center [397, 357] width 38 height 38
click at [400, 340] on link "-" at bounding box center [397, 357] width 38 height 38
click at [481, 398] on span "116.25" at bounding box center [453, 396] width 57 height 25
click at [522, 353] on link "+" at bounding box center [517, 357] width 38 height 38
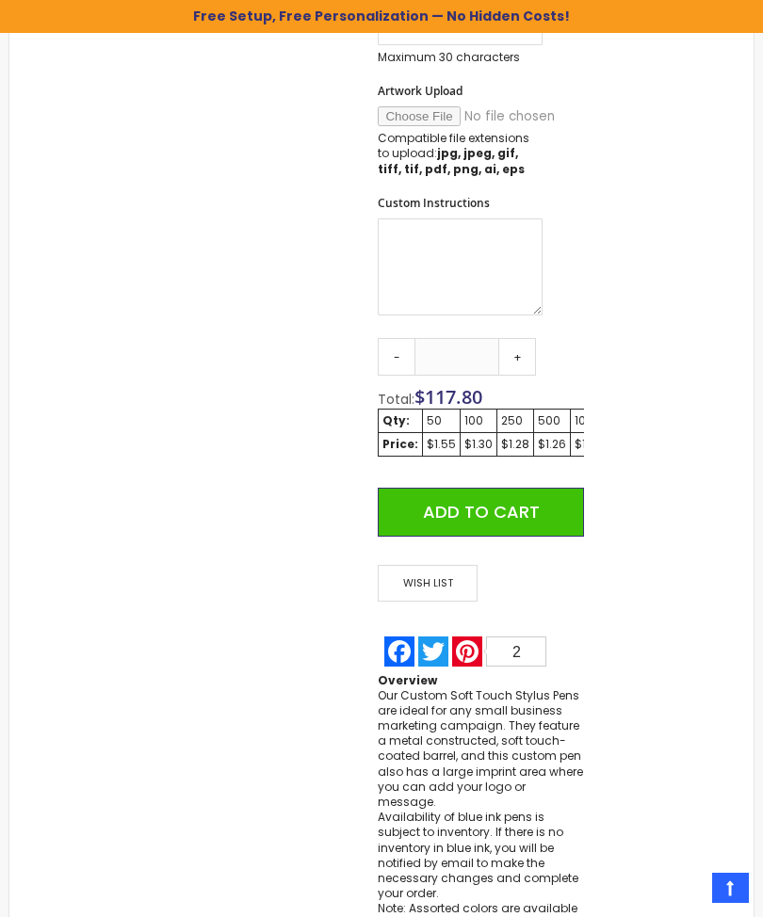
click at [521, 353] on link "+" at bounding box center [517, 357] width 38 height 38
click at [519, 353] on link "+" at bounding box center [517, 357] width 38 height 38
click at [519, 352] on link "+" at bounding box center [517, 357] width 38 height 38
click at [521, 355] on link "+" at bounding box center [517, 357] width 38 height 38
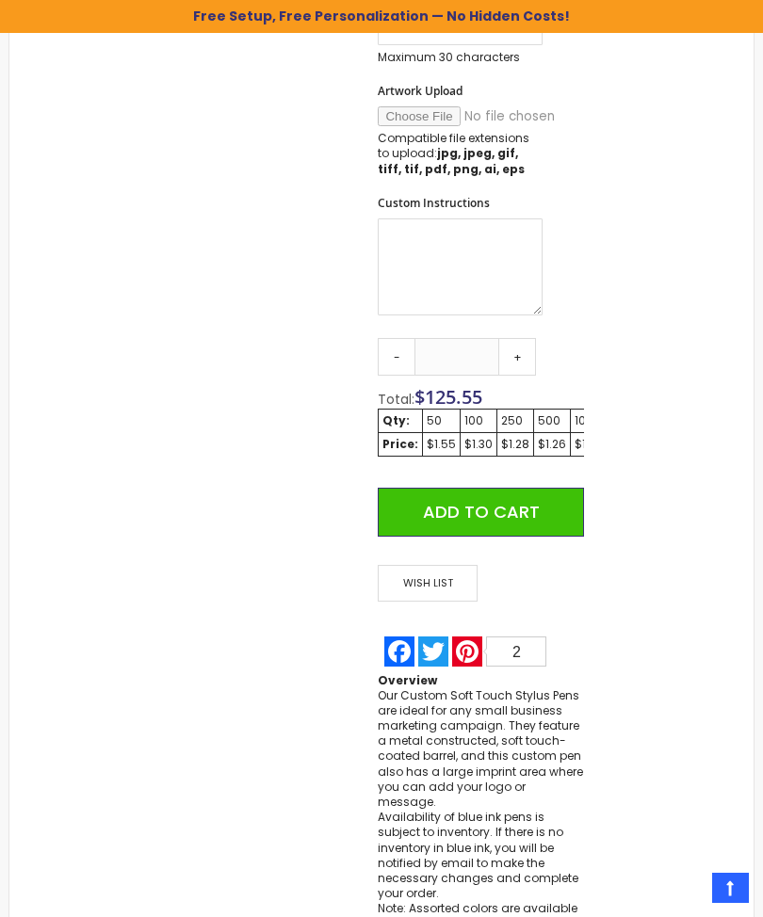
click at [521, 359] on link "+" at bounding box center [517, 357] width 38 height 38
click at [522, 358] on link "+" at bounding box center [517, 357] width 38 height 38
click at [521, 352] on link "+" at bounding box center [517, 357] width 38 height 38
click at [513, 347] on link "+" at bounding box center [517, 357] width 38 height 38
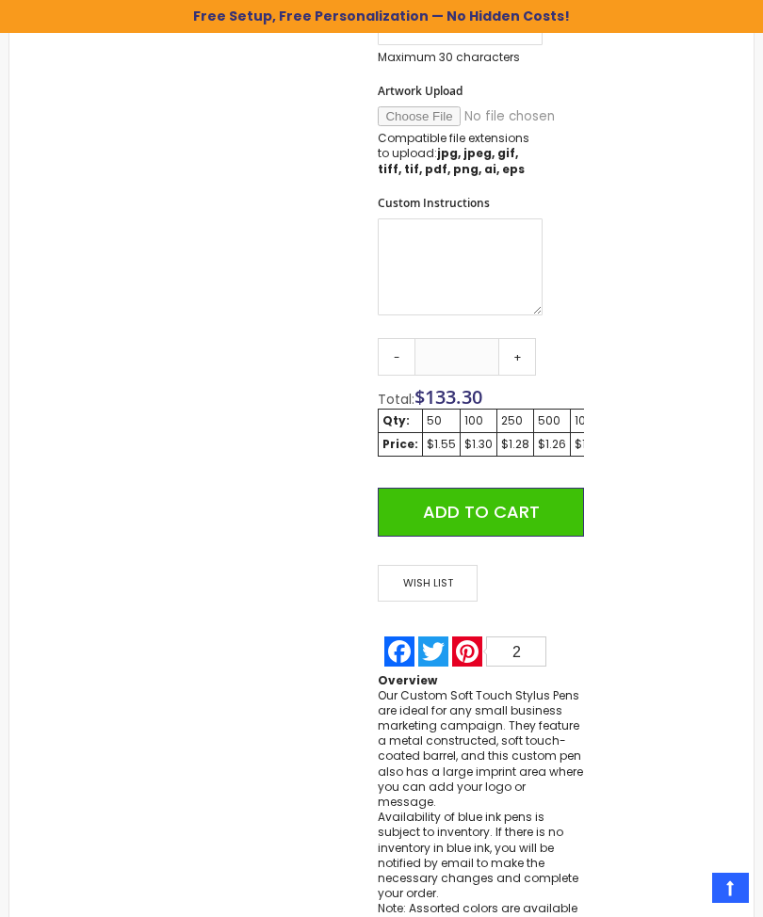
click at [514, 351] on link "+" at bounding box center [517, 357] width 38 height 38
click at [513, 350] on link "+" at bounding box center [517, 357] width 38 height 38
click at [512, 348] on link "+" at bounding box center [517, 357] width 38 height 38
click at [523, 360] on link "+" at bounding box center [517, 357] width 38 height 38
click at [522, 359] on link "+" at bounding box center [517, 357] width 38 height 38
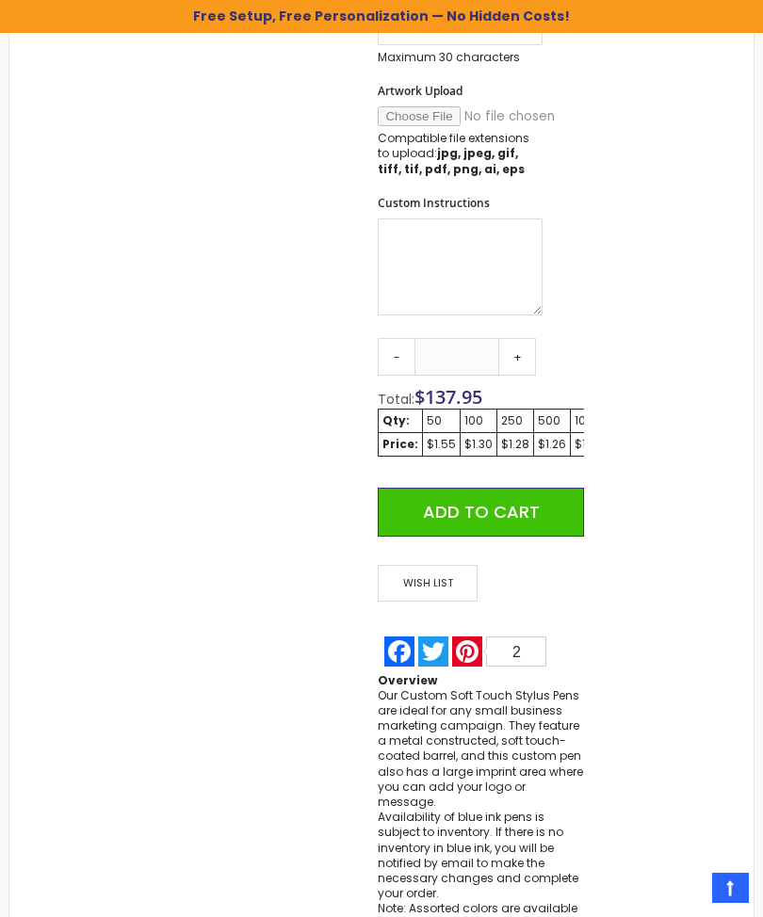
type input "**"
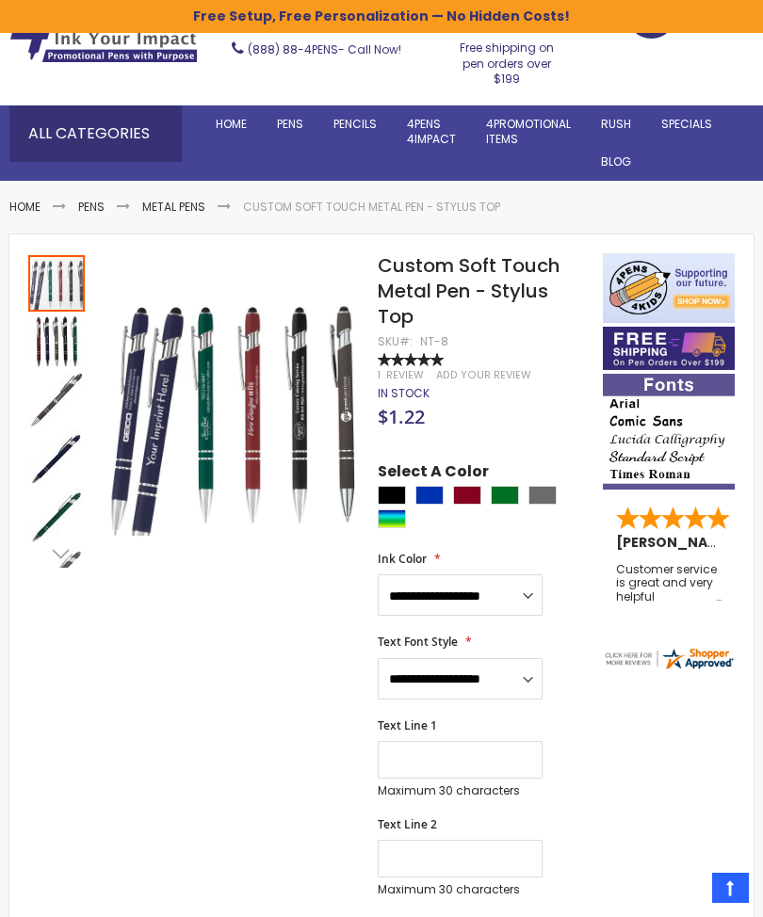
scroll to position [103, 0]
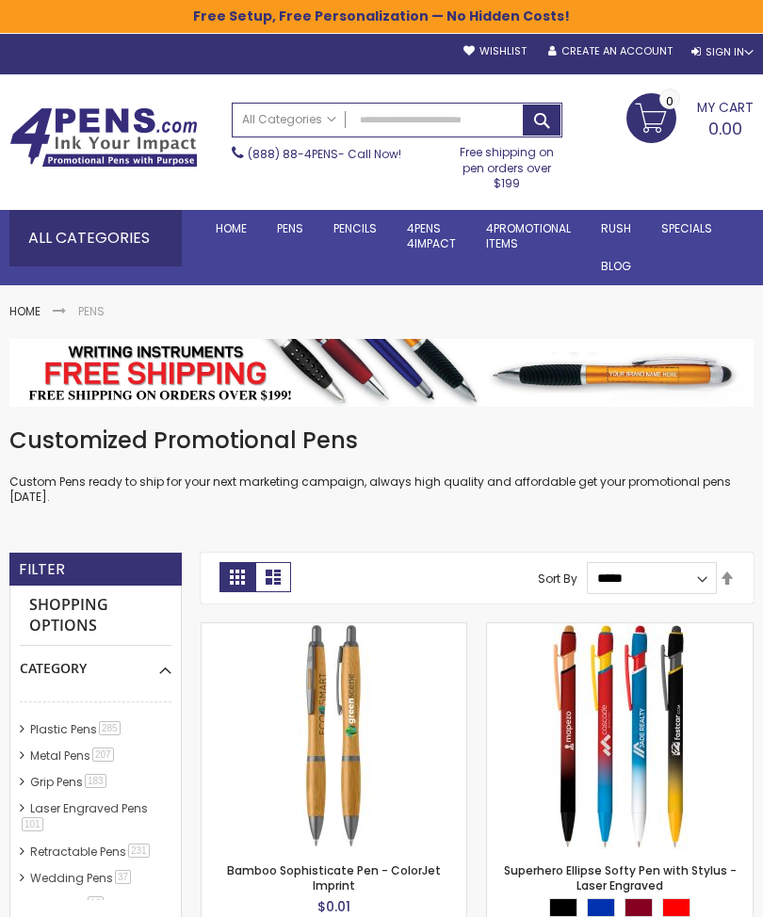
click at [0, 0] on link "Keychains" at bounding box center [0, 0] width 0 height 0
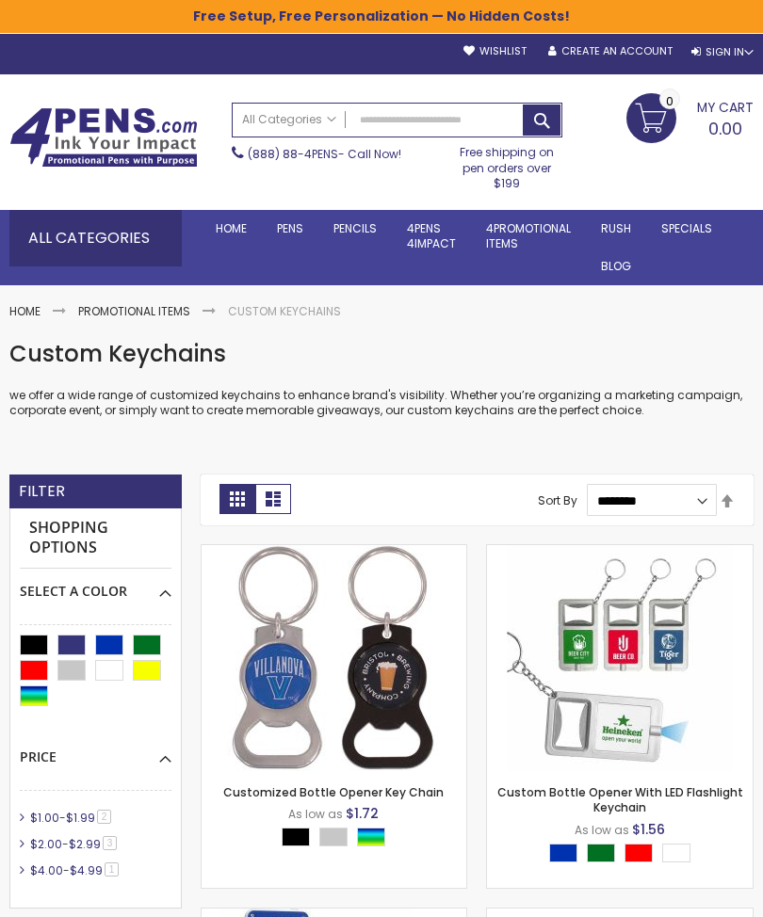
click at [0, 0] on link "USA Made Pens" at bounding box center [0, 0] width 0 height 0
click at [0, 0] on link "Low Minimum Pens" at bounding box center [0, 0] width 0 height 0
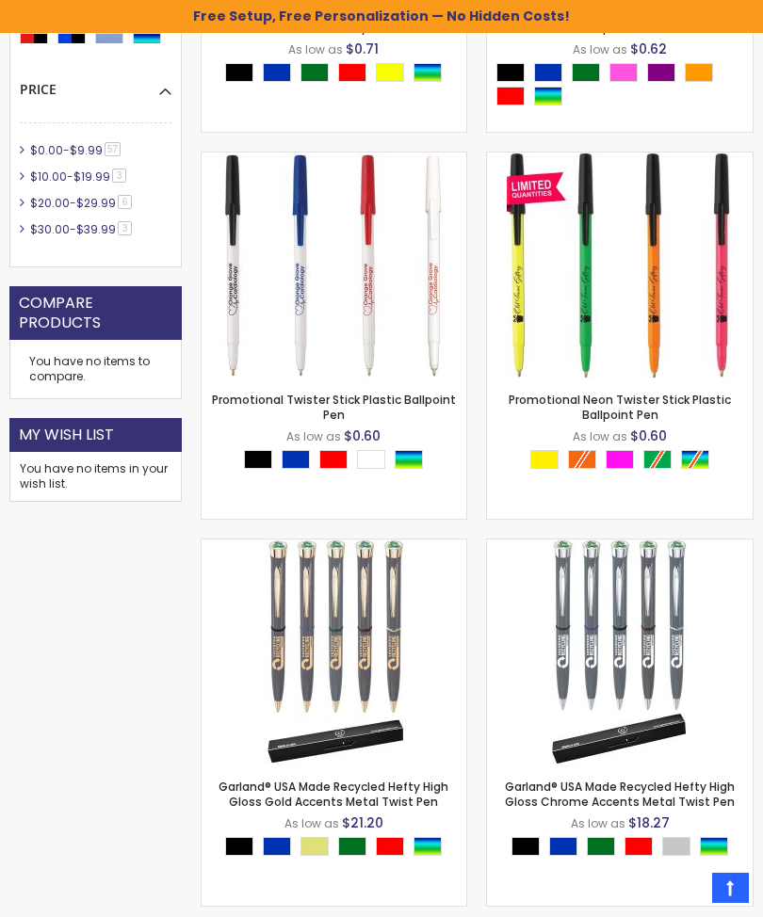
scroll to position [824, 0]
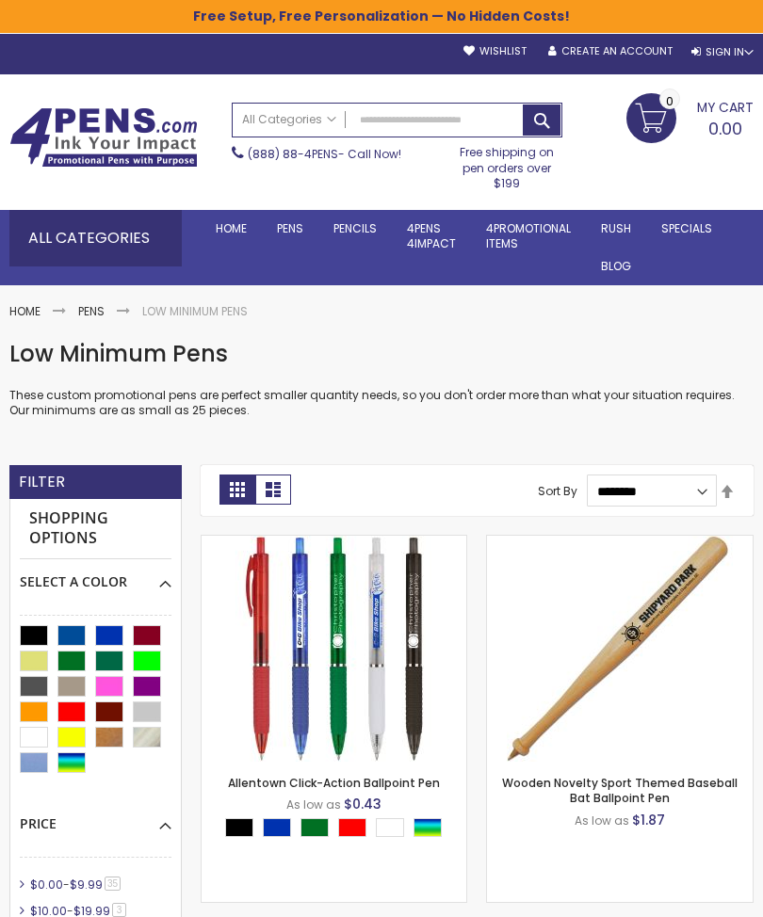
click at [0, 0] on link "Value Pens" at bounding box center [0, 0] width 0 height 0
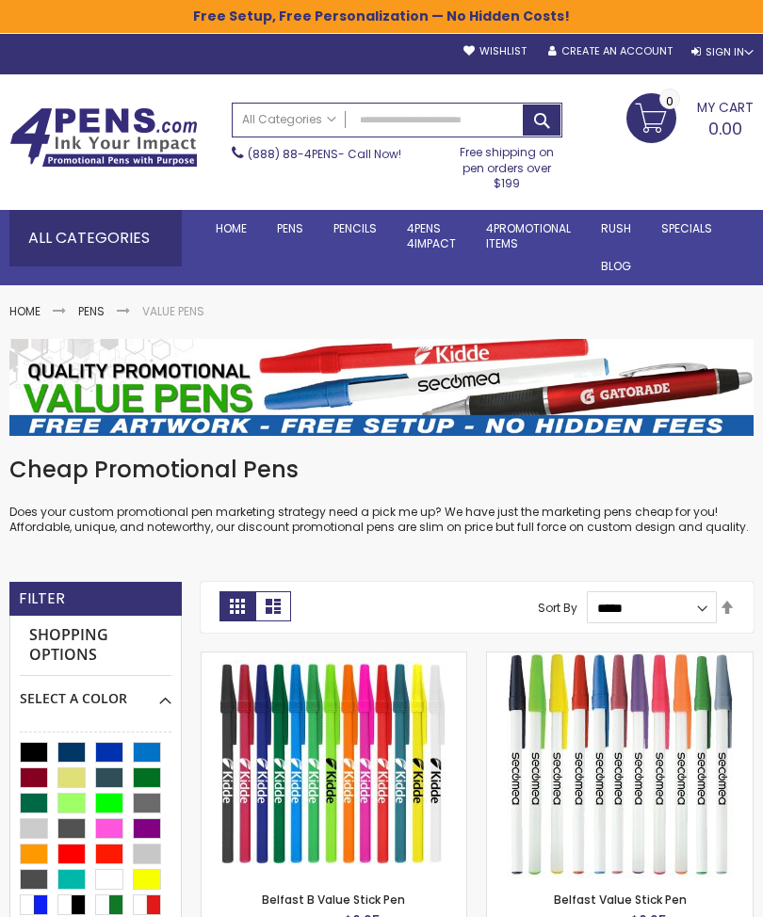
click at [0, 0] on link "Large Imprint Area" at bounding box center [0, 0] width 0 height 0
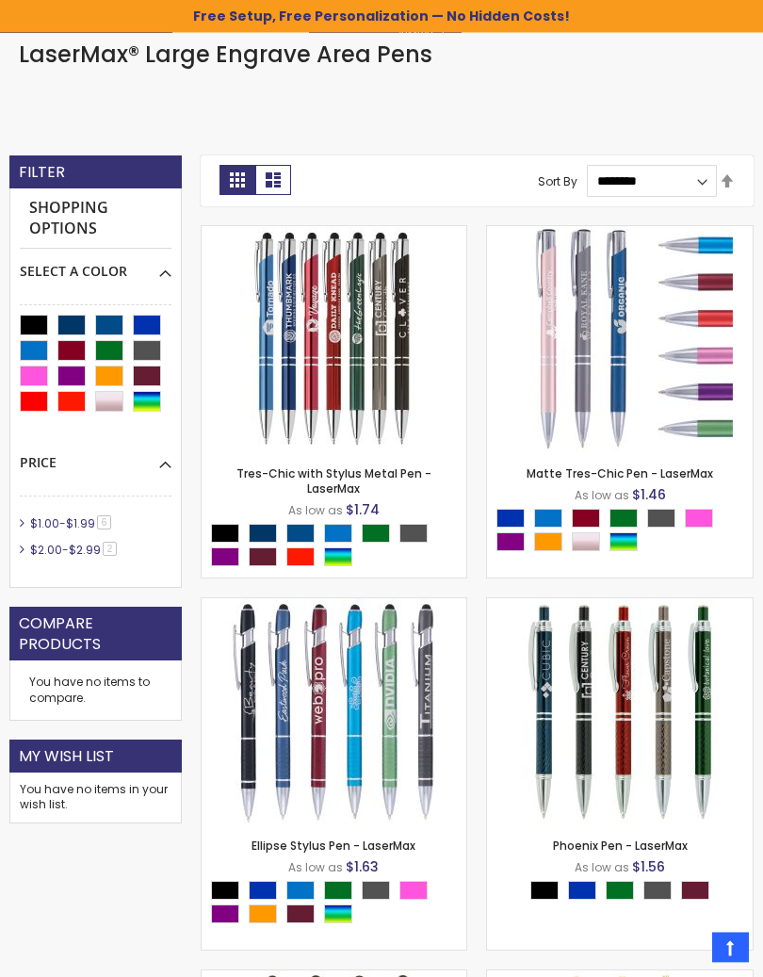
scroll to position [306, 0]
click at [376, 353] on img at bounding box center [333, 339] width 226 height 226
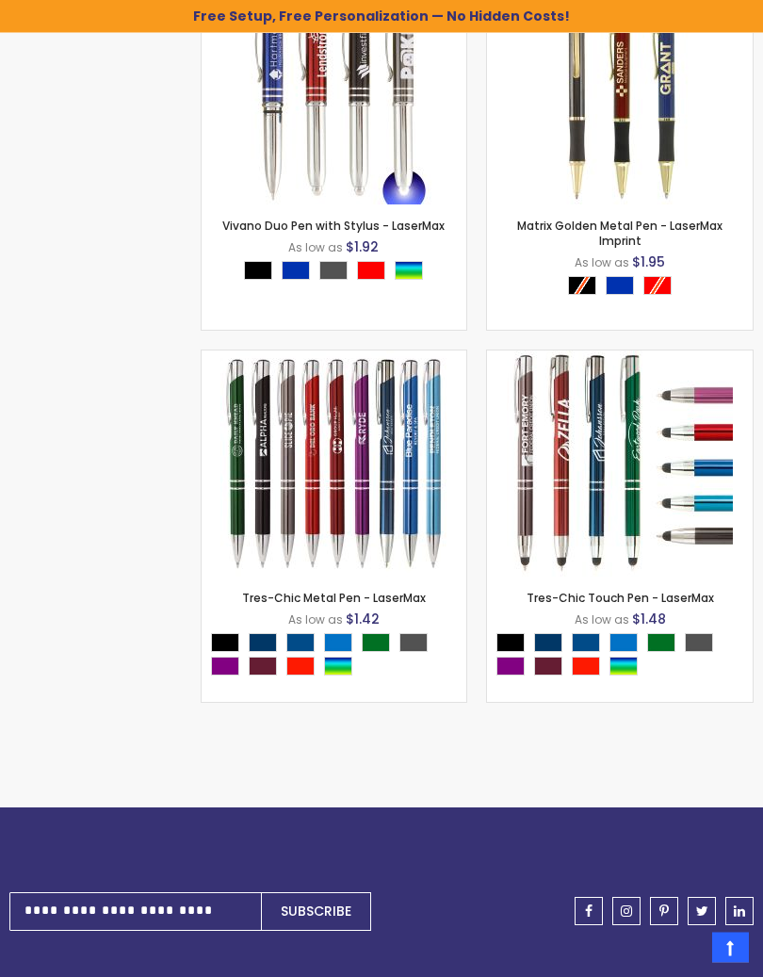
scroll to position [1299, 0]
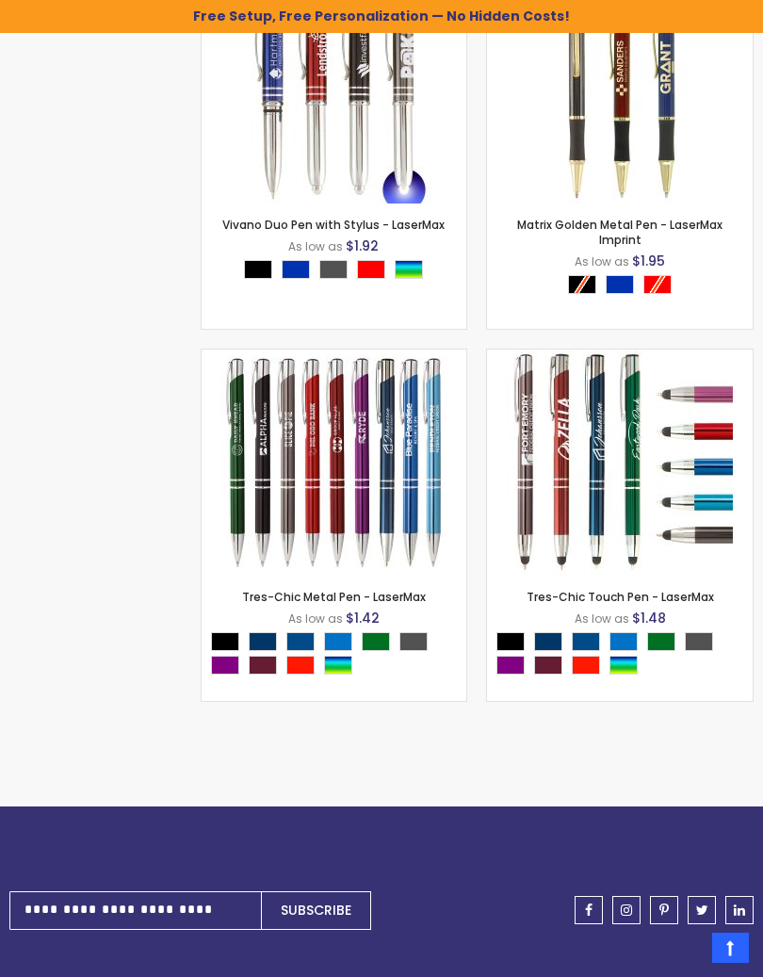
click at [328, 457] on img at bounding box center [333, 462] width 226 height 226
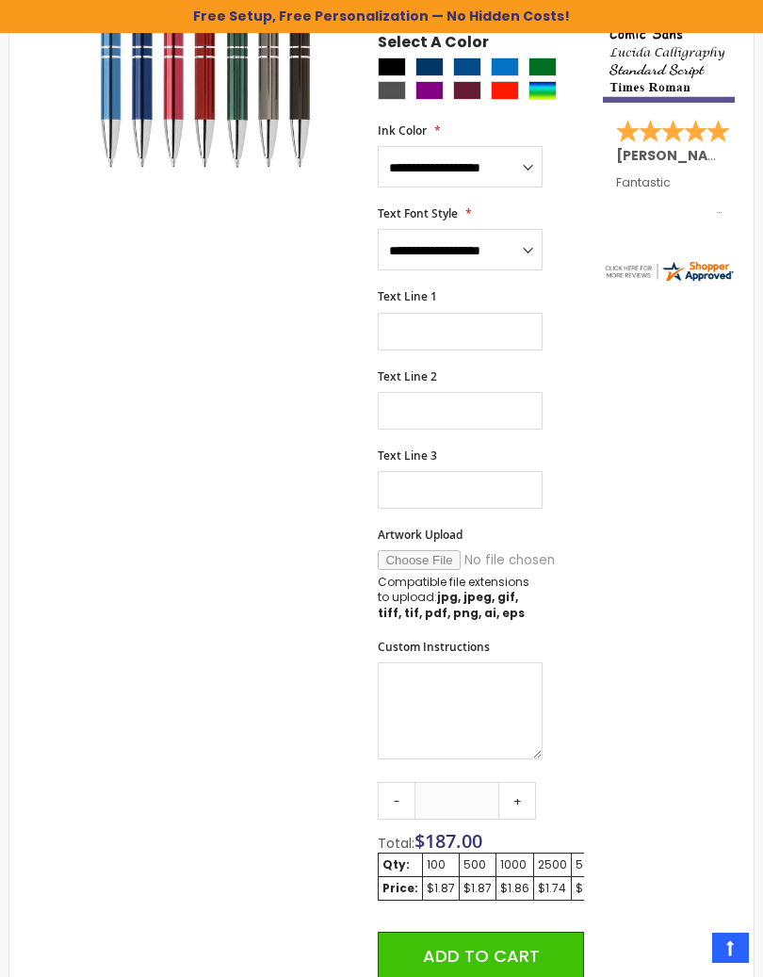
scroll to position [502, 0]
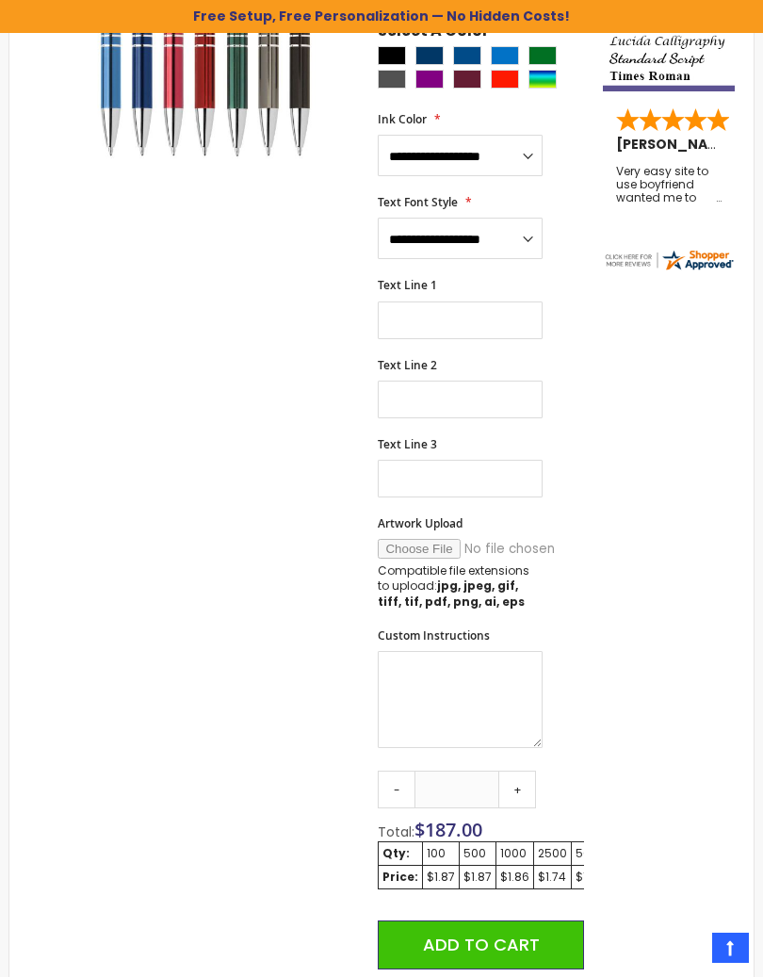
click at [404, 770] on link "-" at bounding box center [397, 789] width 38 height 38
click at [403, 770] on link "-" at bounding box center [397, 789] width 38 height 38
click at [397, 757] on form "**********" at bounding box center [480, 527] width 205 height 1013
click at [397, 756] on form "**********" at bounding box center [480, 527] width 205 height 1013
click at [399, 770] on link "-" at bounding box center [397, 789] width 38 height 38
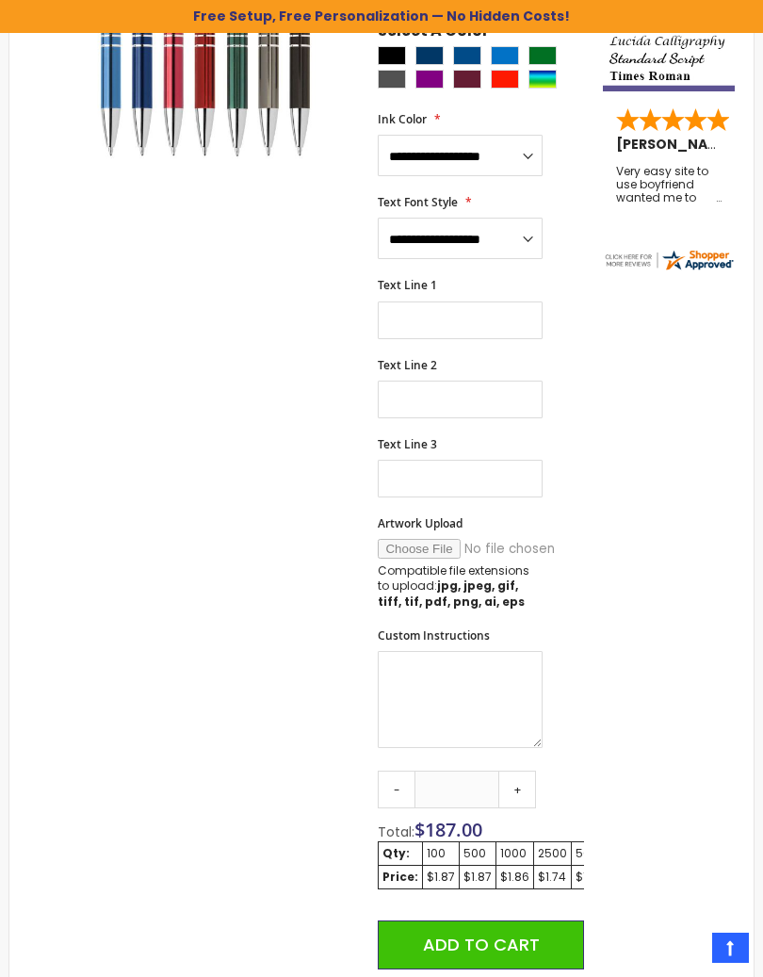
click at [399, 770] on link "-" at bounding box center [397, 789] width 38 height 38
click at [413, 777] on link "-" at bounding box center [397, 789] width 38 height 38
click at [413, 776] on link "-" at bounding box center [397, 789] width 38 height 38
click at [403, 780] on link "-" at bounding box center [397, 789] width 38 height 38
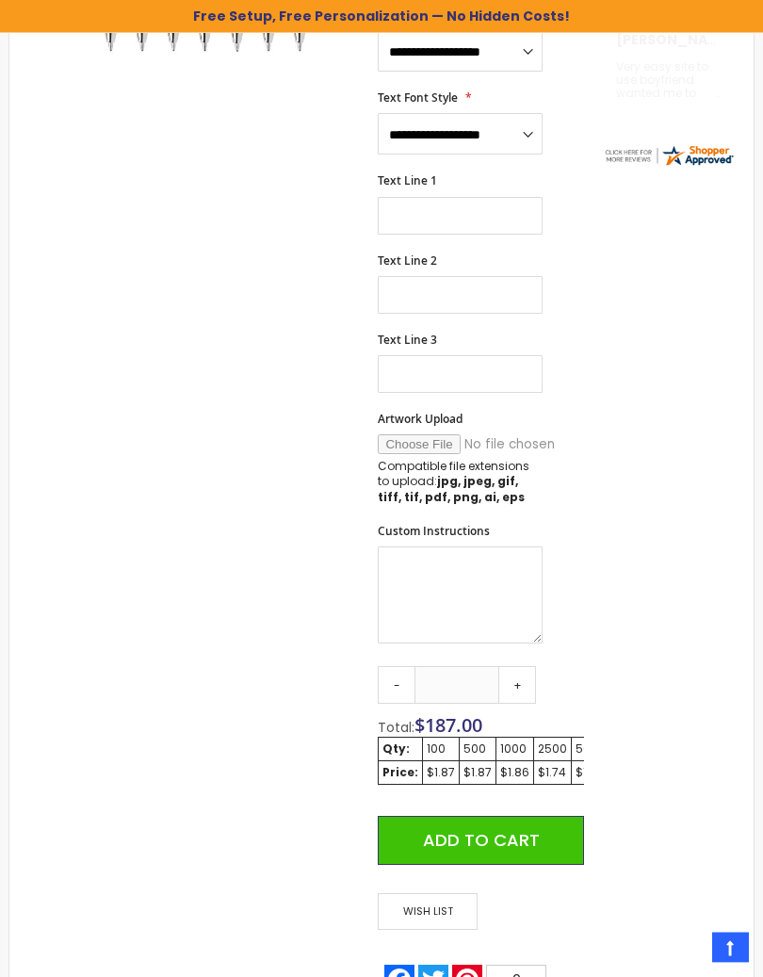
scroll to position [607, 0]
click at [409, 678] on link "-" at bounding box center [397, 685] width 38 height 38
click at [408, 677] on link "-" at bounding box center [397, 685] width 38 height 38
click at [406, 684] on link "-" at bounding box center [397, 685] width 38 height 38
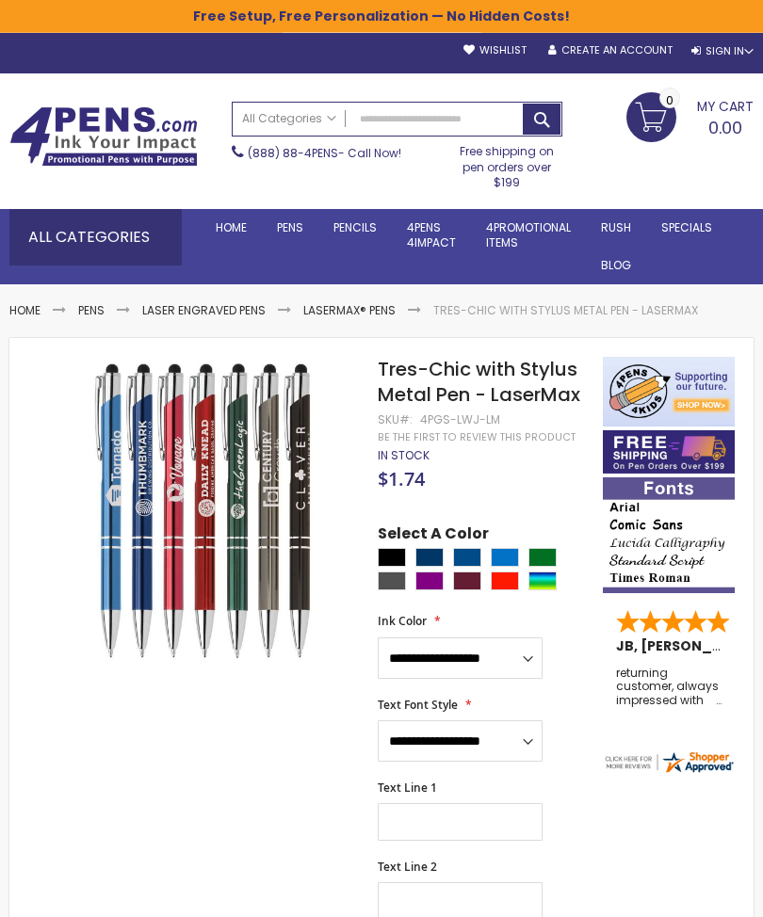
scroll to position [0, 0]
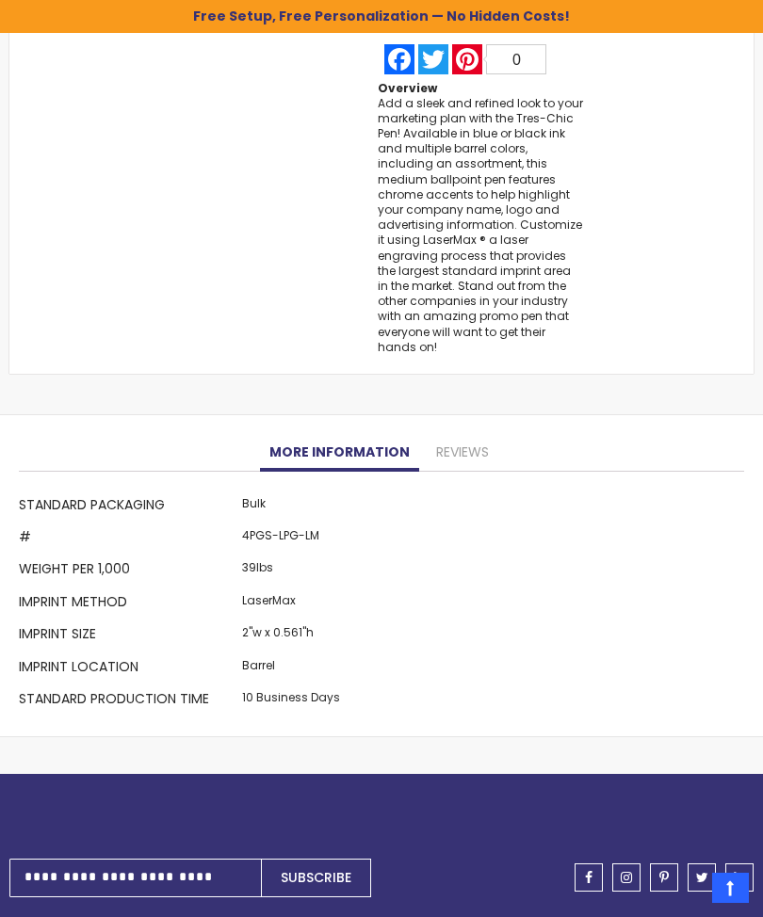
scroll to position [1526, 0]
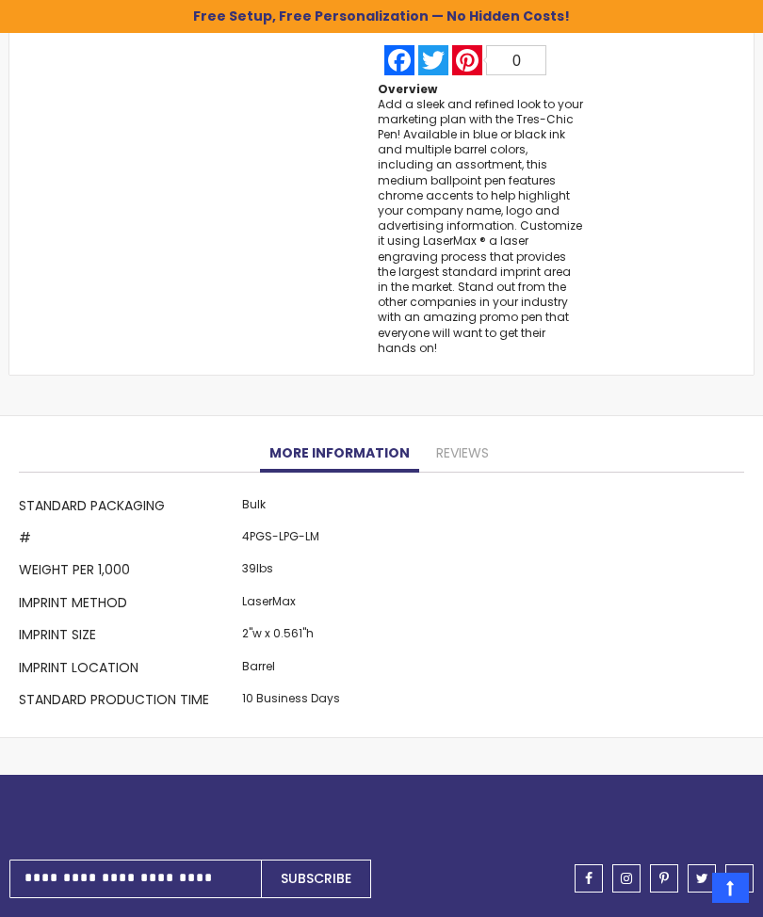
click at [462, 435] on link "Reviews" at bounding box center [463, 454] width 72 height 38
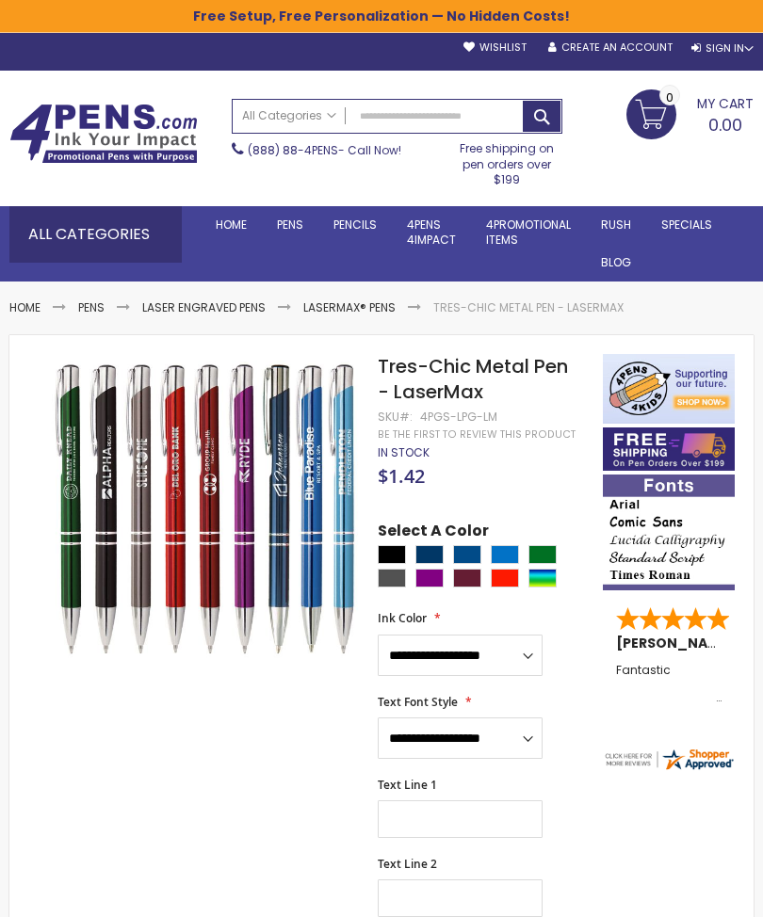
scroll to position [0, 0]
